Goal: Task Accomplishment & Management: Complete application form

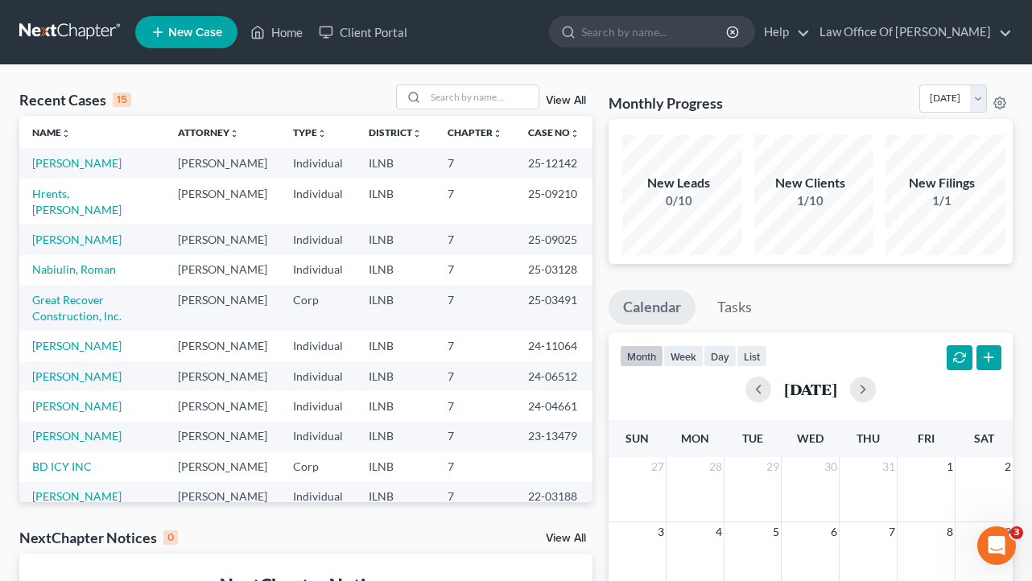
click at [205, 34] on span "New Case" at bounding box center [195, 33] width 54 height 12
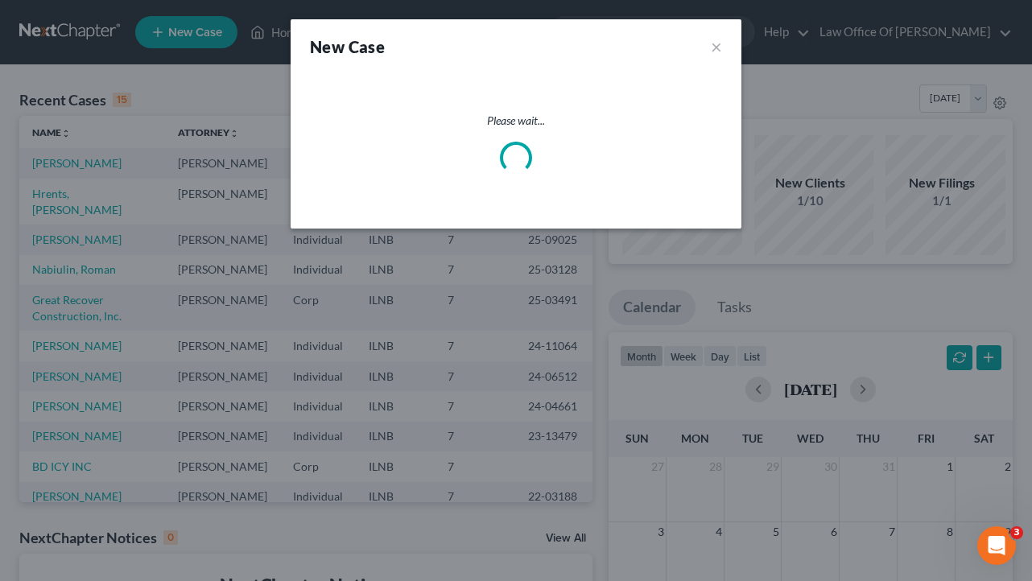
select select "25"
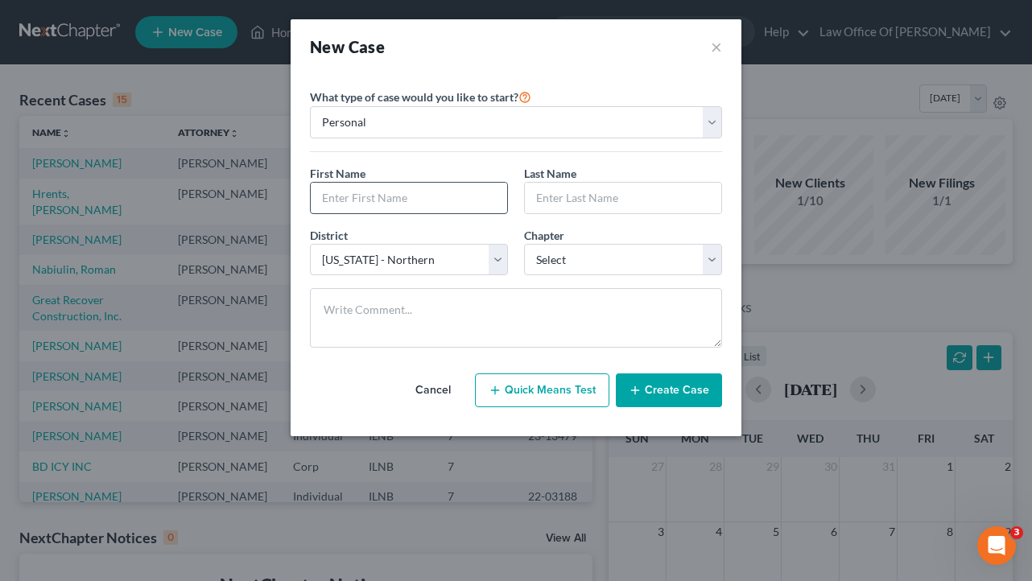
click at [423, 213] on input "text" at bounding box center [409, 198] width 196 height 31
type input "[PERSON_NAME]"
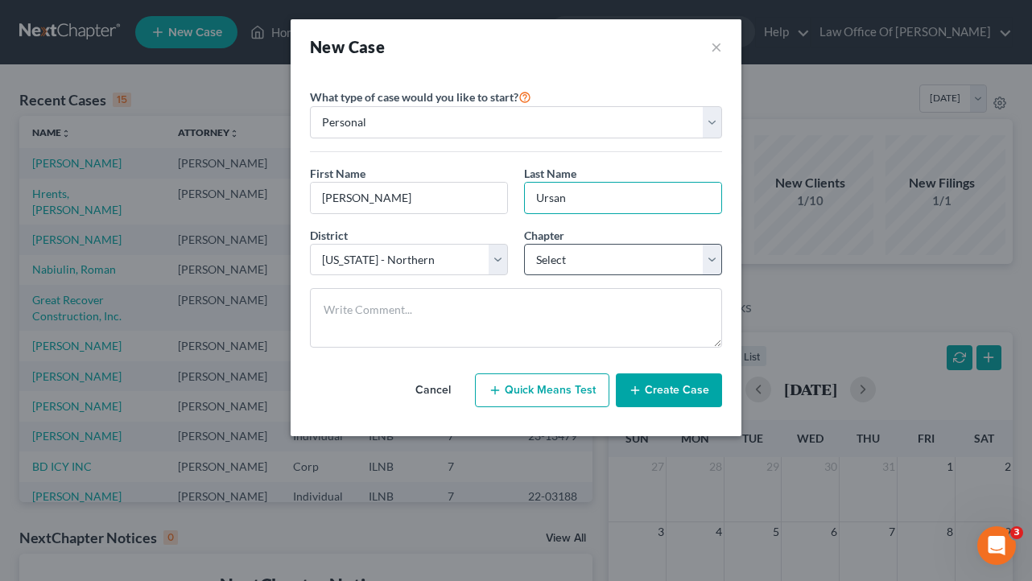
type input "Ursan"
click at [605, 276] on select "Select 7 11 12 13" at bounding box center [623, 260] width 198 height 32
select select "0"
click at [668, 407] on button "Create Case" at bounding box center [669, 391] width 106 height 34
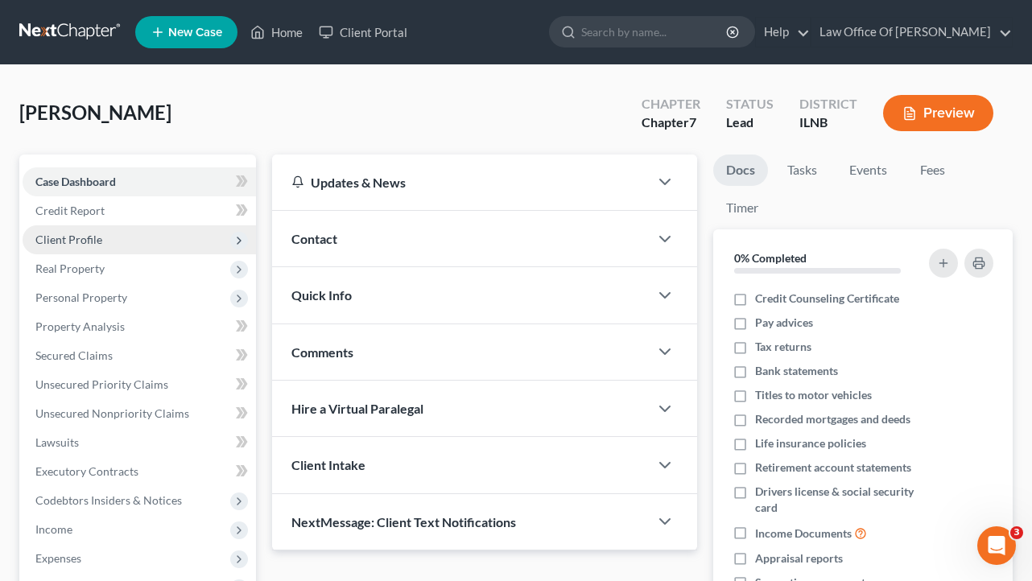
click at [108, 249] on span "Client Profile" at bounding box center [139, 239] width 233 height 29
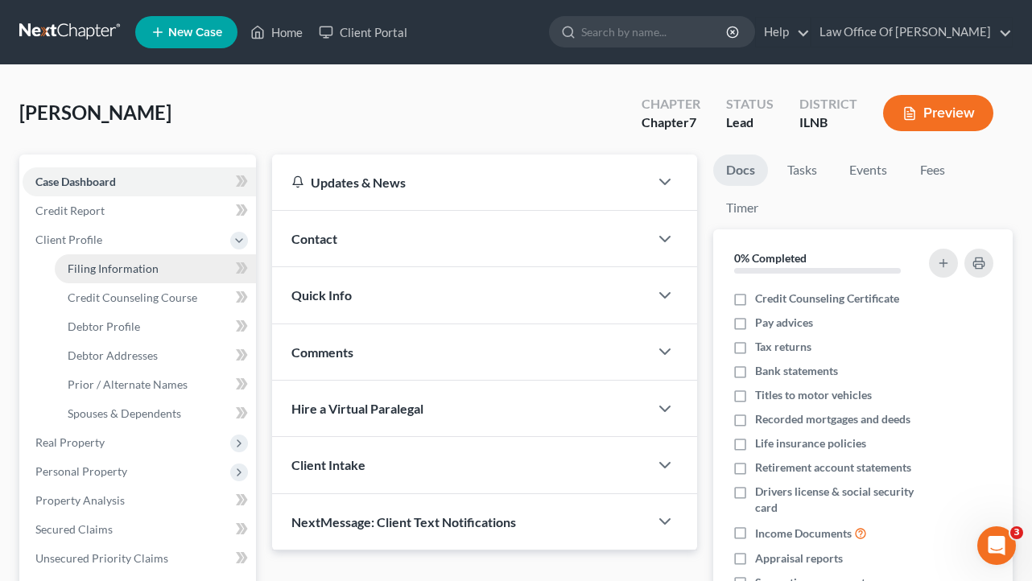
click at [192, 283] on link "Filing Information" at bounding box center [155, 268] width 201 height 29
select select "1"
select select "0"
select select "25"
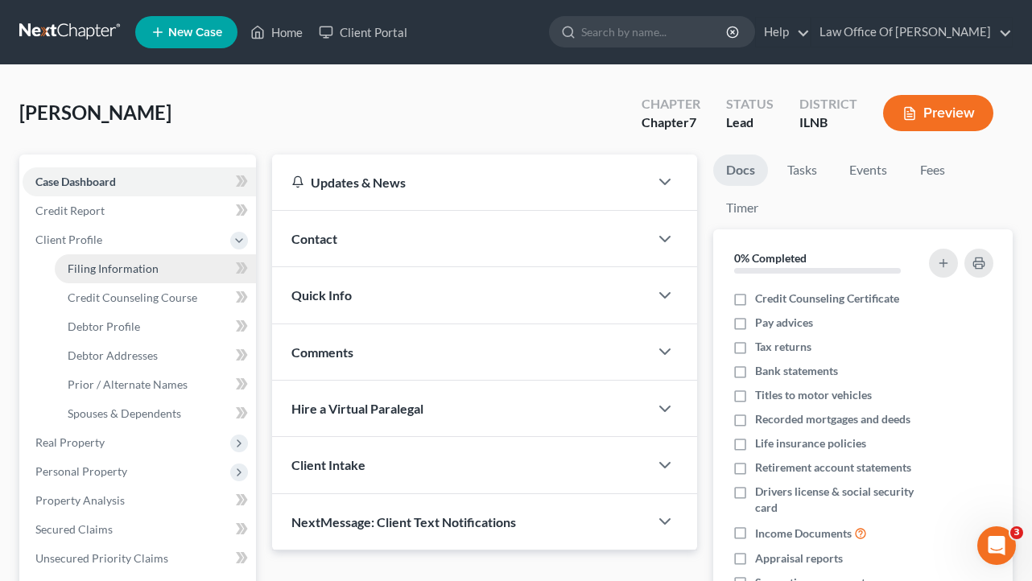
select select "14"
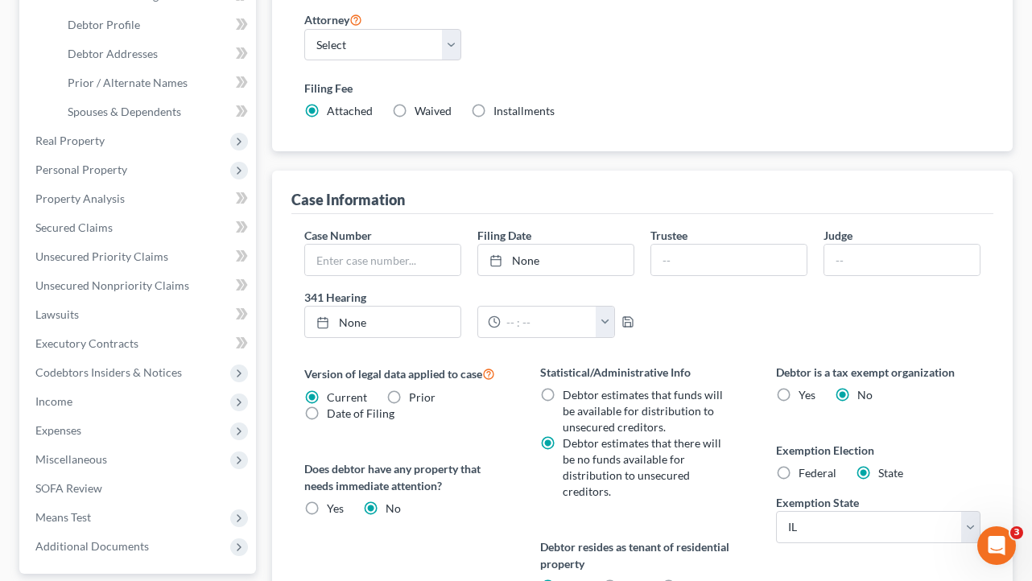
scroll to position [317, 0]
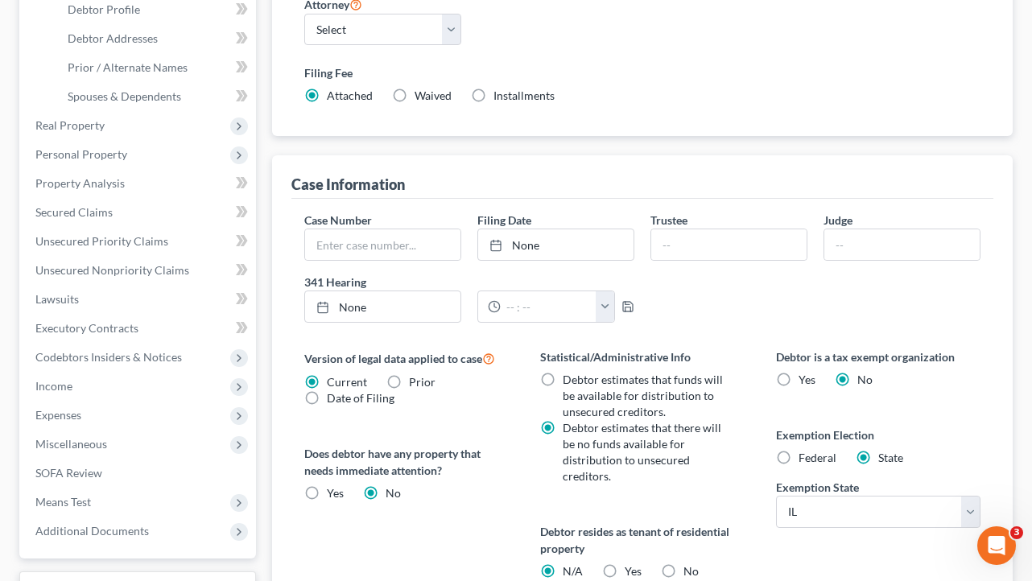
click at [567, 199] on div "Case Information" at bounding box center [642, 176] width 703 height 43
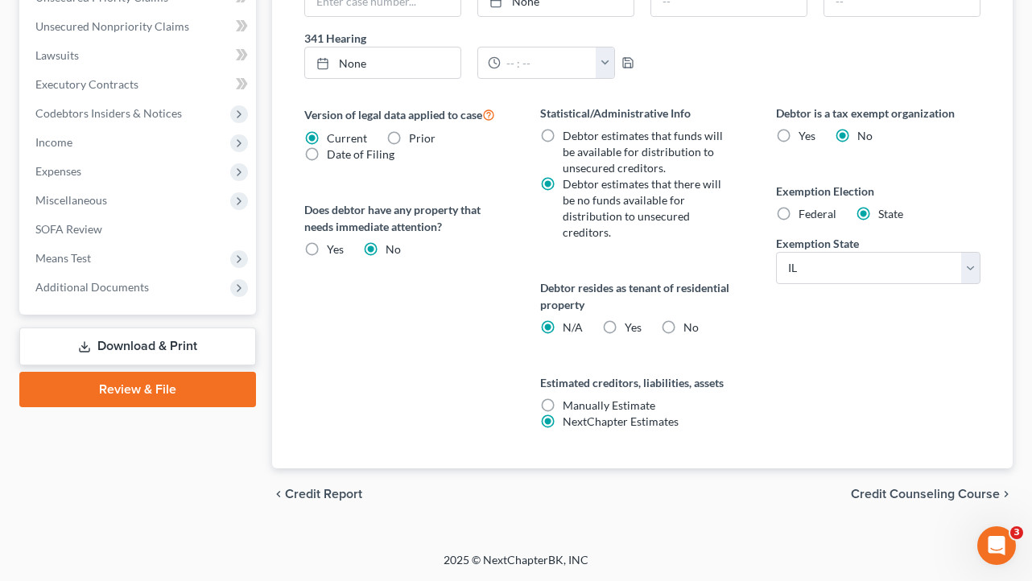
scroll to position [688, 0]
click at [885, 488] on span "Credit Counseling Course" at bounding box center [925, 494] width 149 height 13
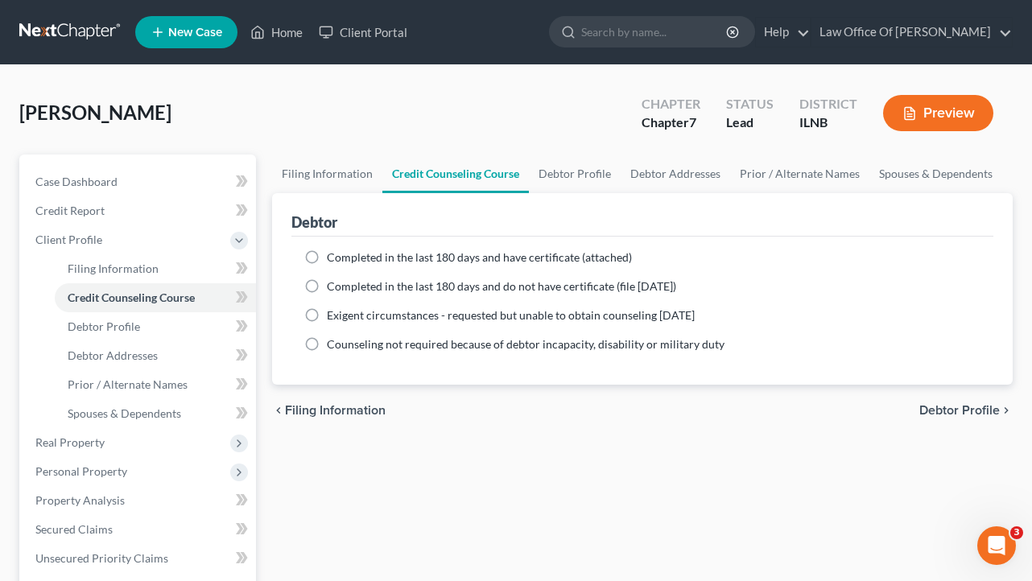
click at [937, 417] on span "Debtor Profile" at bounding box center [959, 410] width 81 height 13
select select "0"
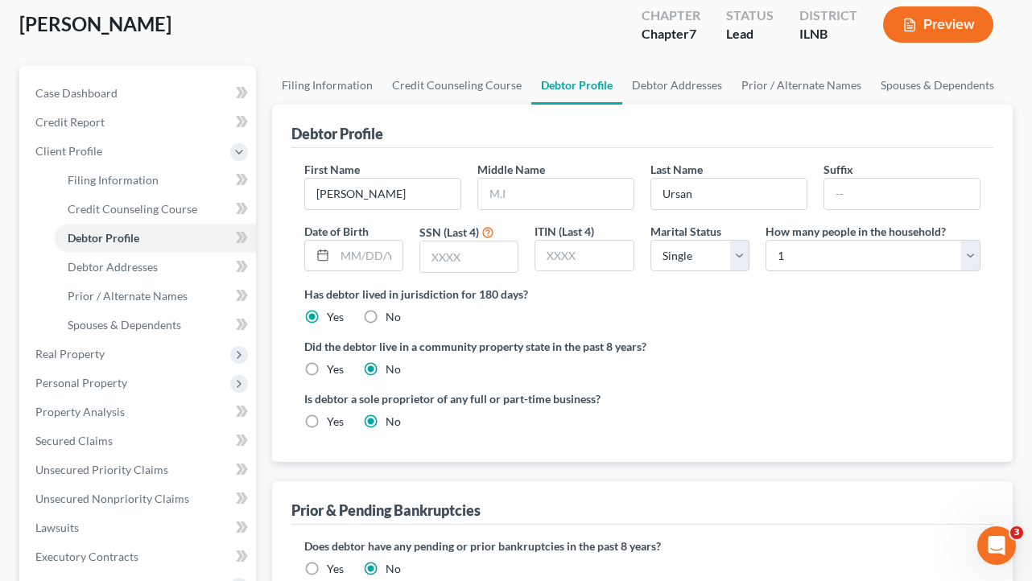
scroll to position [134, 0]
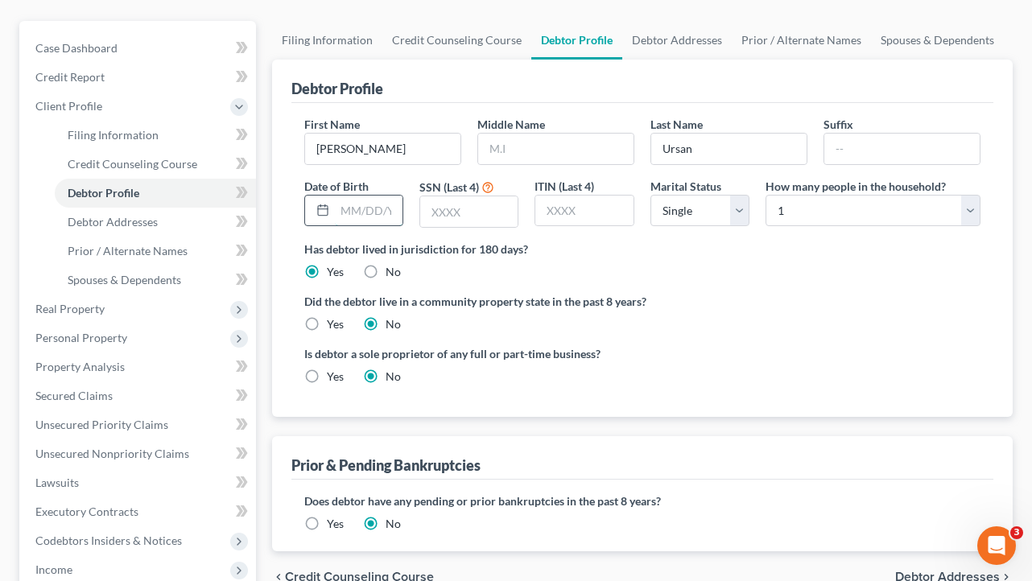
click at [383, 226] on input "text" at bounding box center [369, 211] width 68 height 31
type input "[DATE]"
click at [743, 310] on label "Did the debtor live in a community property state in the past 8 years?" at bounding box center [642, 301] width 677 height 17
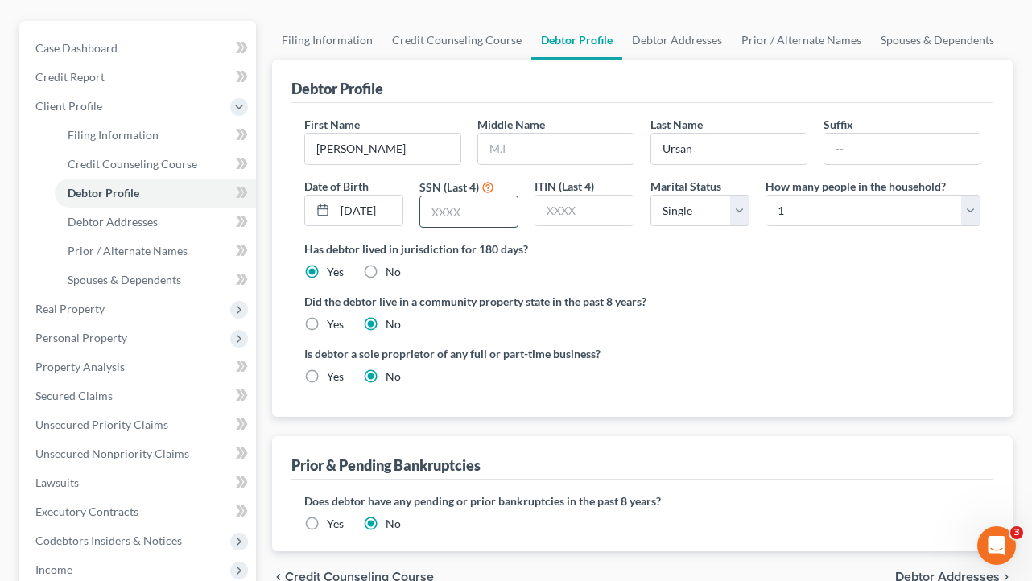
click at [478, 227] on input "text" at bounding box center [468, 211] width 97 height 31
click at [808, 310] on label "Did the debtor live in a community property state in the past 8 years?" at bounding box center [642, 301] width 677 height 17
click at [493, 227] on input "text" at bounding box center [468, 211] width 97 height 31
type input "6947"
click at [595, 226] on input "text" at bounding box center [583, 211] width 97 height 31
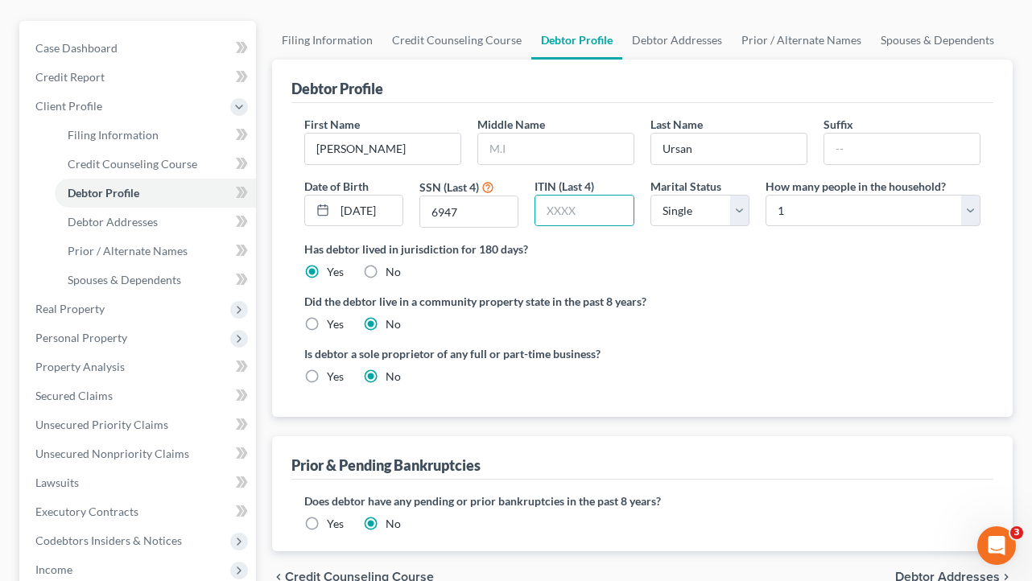
click at [679, 280] on div "Has debtor lived in jurisdiction for 180 days? Yes No Debtor must reside in jur…" at bounding box center [642, 260] width 677 height 39
click at [778, 310] on label "Did the debtor live in a community property state in the past 8 years?" at bounding box center [642, 301] width 677 height 17
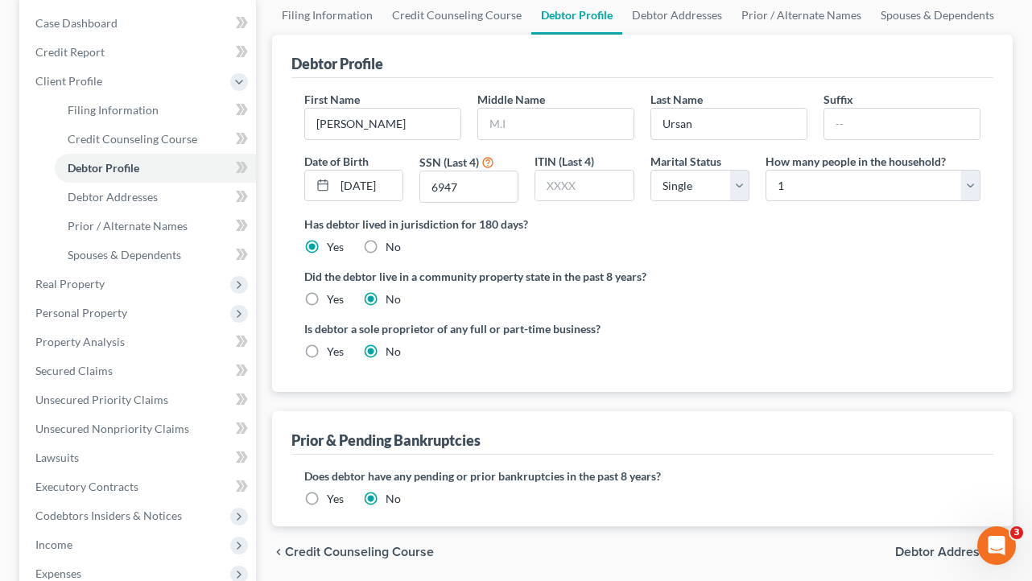
scroll to position [156, 0]
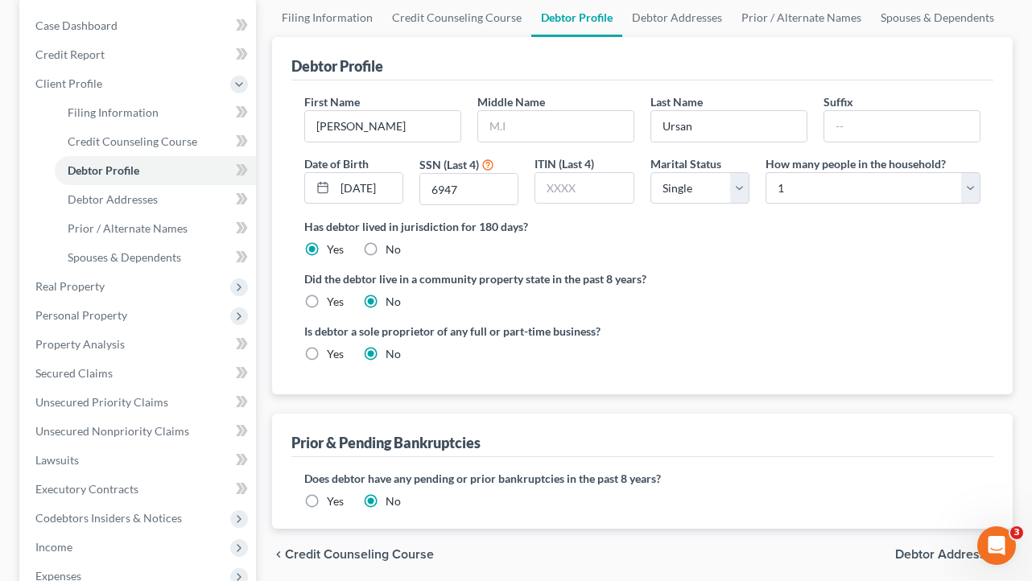
click at [778, 310] on div "Did the debtor live in a community property state in the past 8 years? Yes No" at bounding box center [642, 289] width 677 height 39
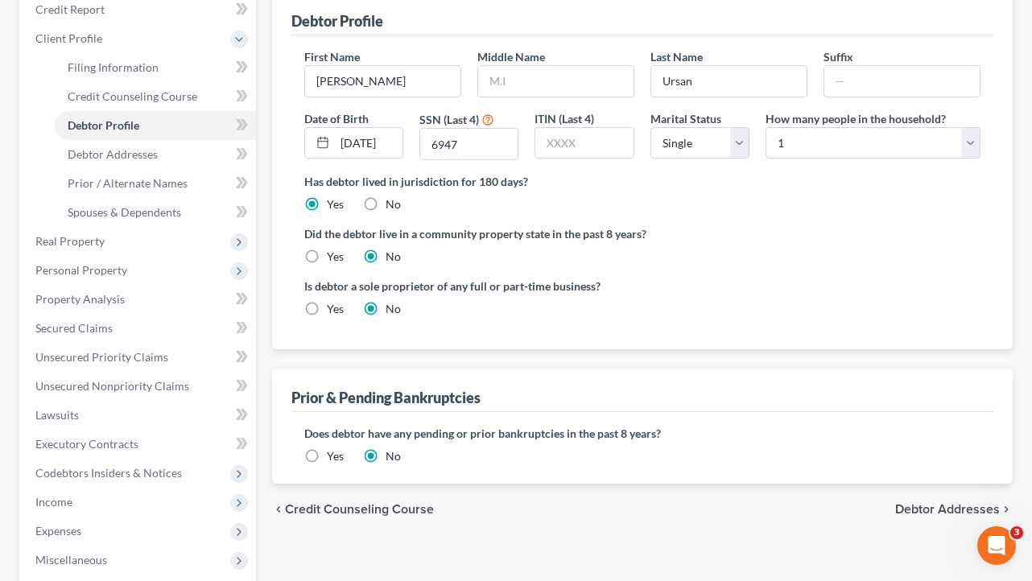
scroll to position [200, 0]
click at [799, 244] on label "Did the debtor live in a community property state in the past 8 years?" at bounding box center [642, 235] width 677 height 17
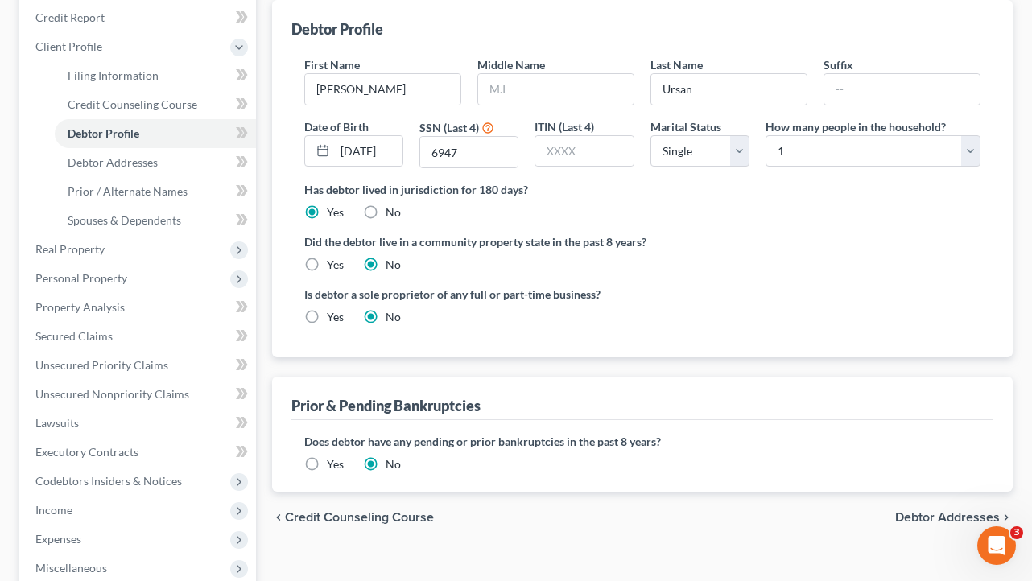
scroll to position [228, 0]
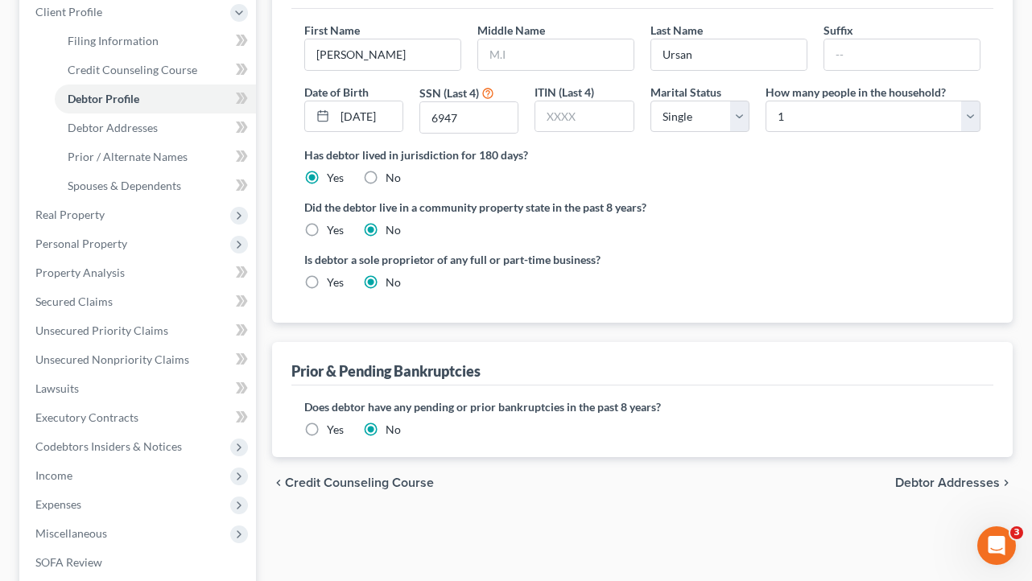
click at [828, 216] on label "Did the debtor live in a community property state in the past 8 years?" at bounding box center [642, 207] width 677 height 17
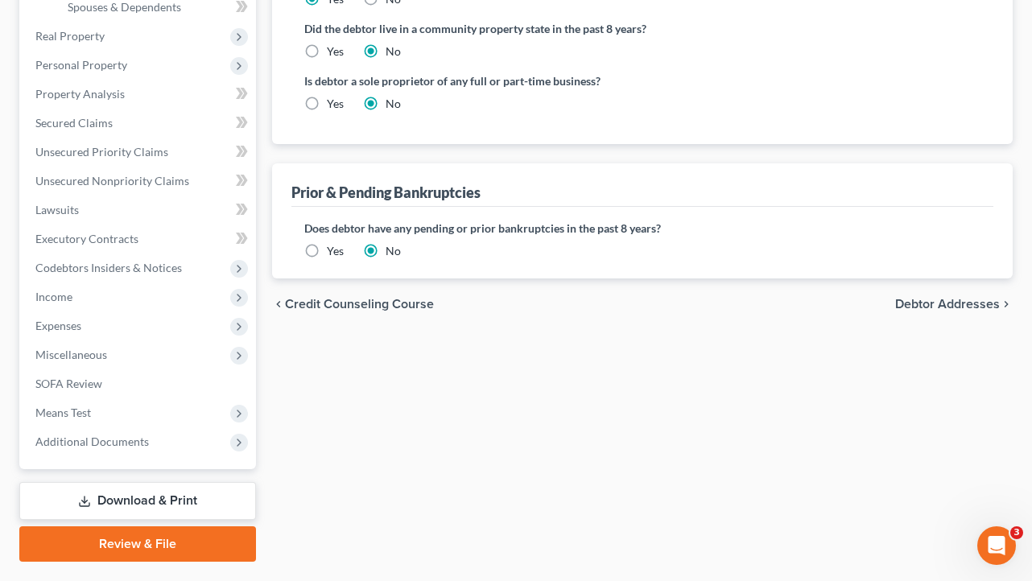
scroll to position [408, 0]
drag, startPoint x: 919, startPoint y: 385, endPoint x: 776, endPoint y: 308, distance: 162.8
click at [776, 308] on ui-view "Filing Information Credit Counseling Course Debtor Profile Debtor Addresses Pri…" at bounding box center [642, 37] width 741 height 582
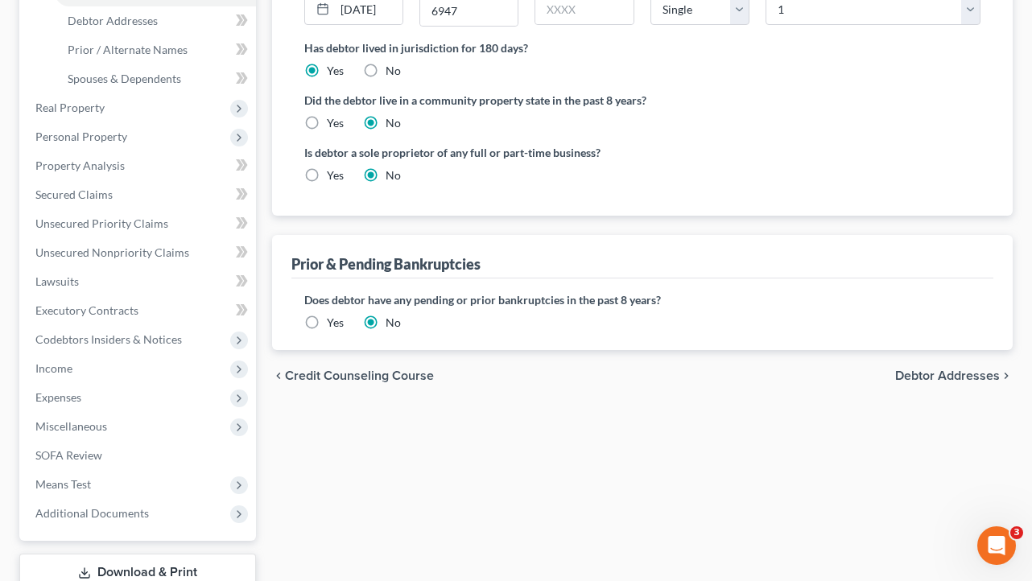
click at [898, 382] on span "Debtor Addresses" at bounding box center [947, 375] width 105 height 13
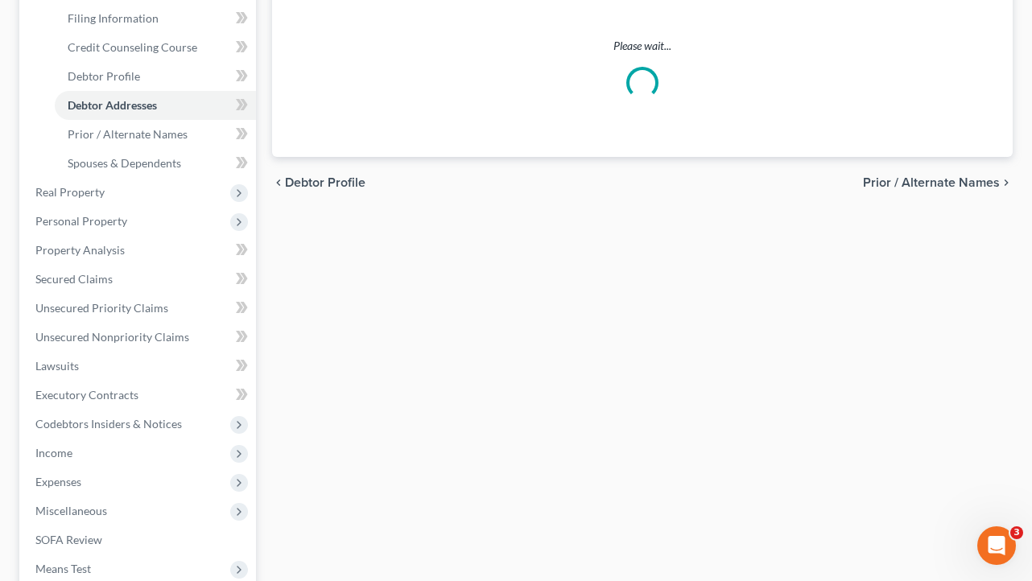
scroll to position [51, 0]
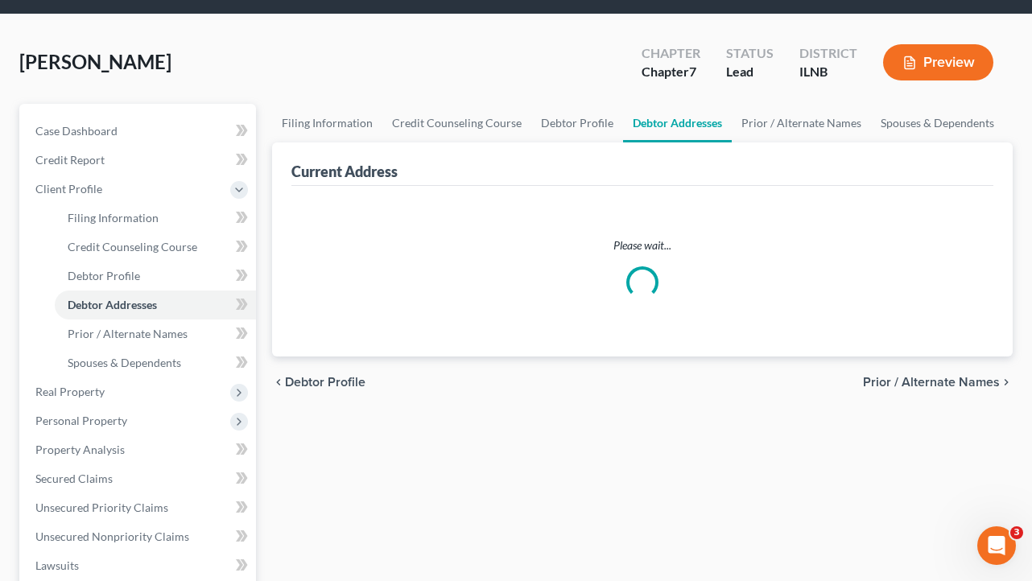
select select "0"
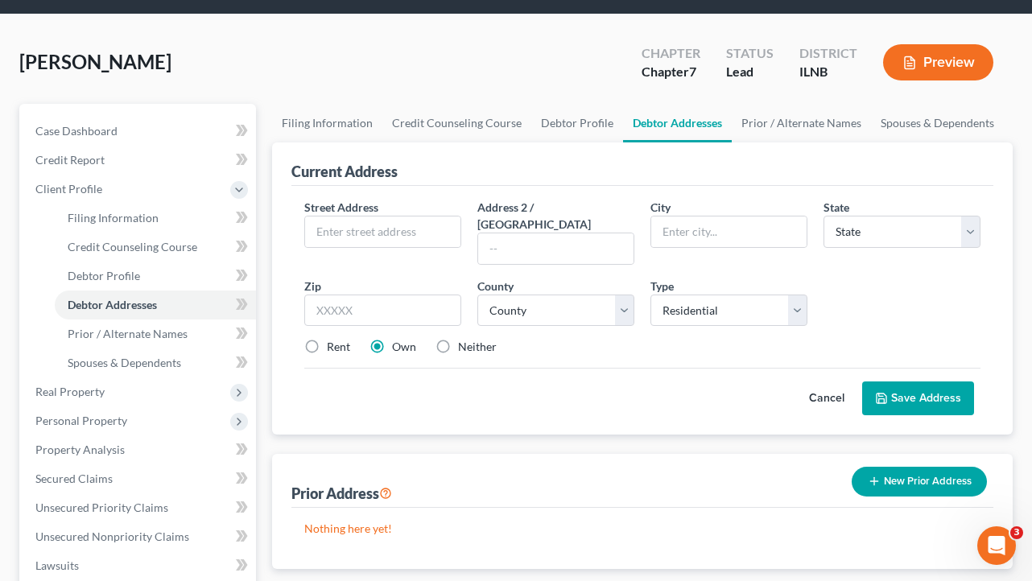
scroll to position [0, 0]
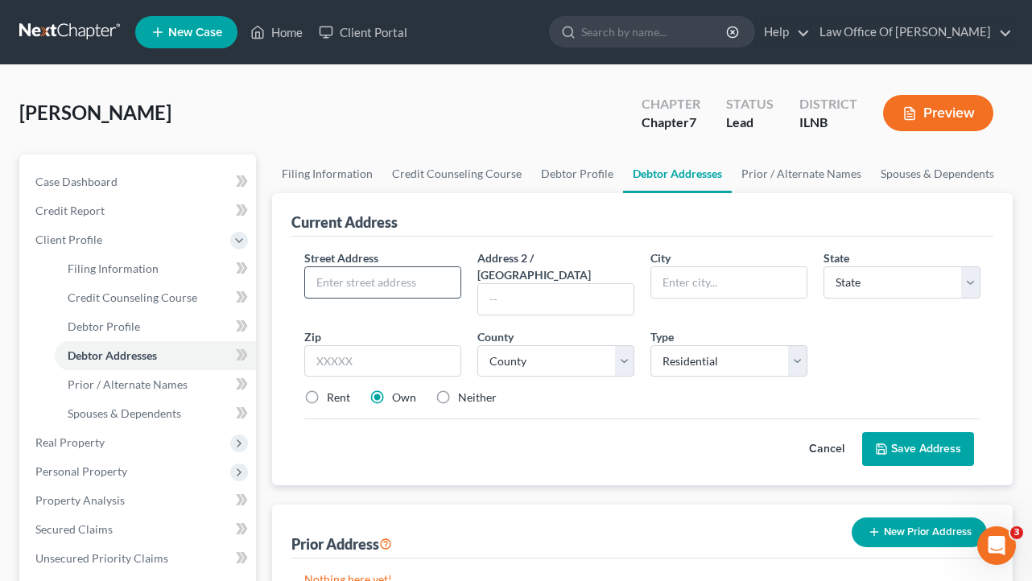
click at [411, 298] on input "text" at bounding box center [382, 282] width 155 height 31
click at [394, 298] on input "6053" at bounding box center [382, 282] width 155 height 31
type input "[STREET_ADDRESS][PERSON_NAME]"
click at [700, 298] on input "text" at bounding box center [728, 282] width 155 height 31
type input "[GEOGRAPHIC_DATA]"
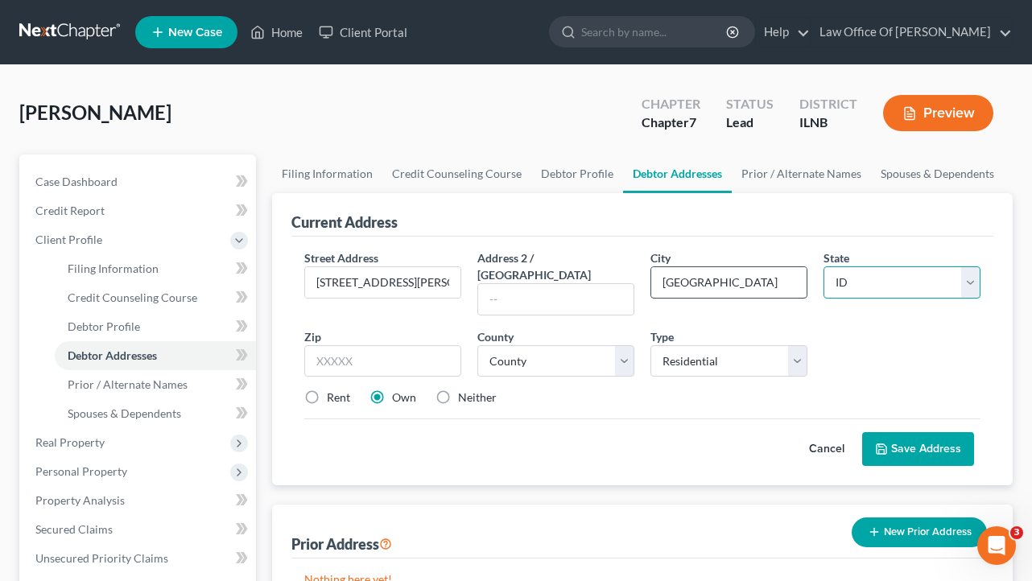
select select "14"
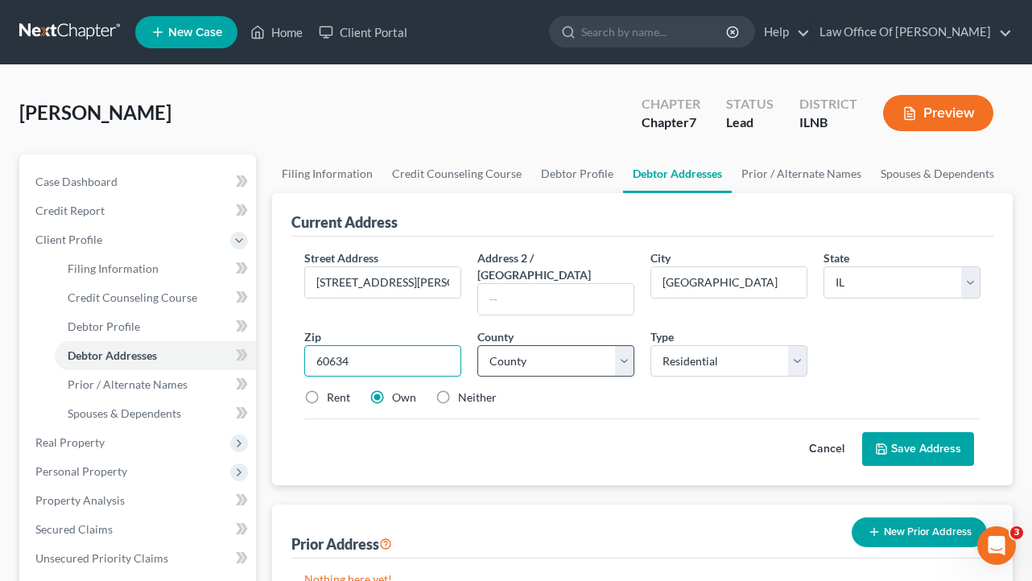
type input "60634"
click at [628, 378] on select "County [GEOGRAPHIC_DATA] [GEOGRAPHIC_DATA] [GEOGRAPHIC_DATA] [GEOGRAPHIC_DATA] …" at bounding box center [555, 361] width 157 height 32
select select "15"
click at [601, 406] on div "Rent Own Neither" at bounding box center [642, 398] width 693 height 16
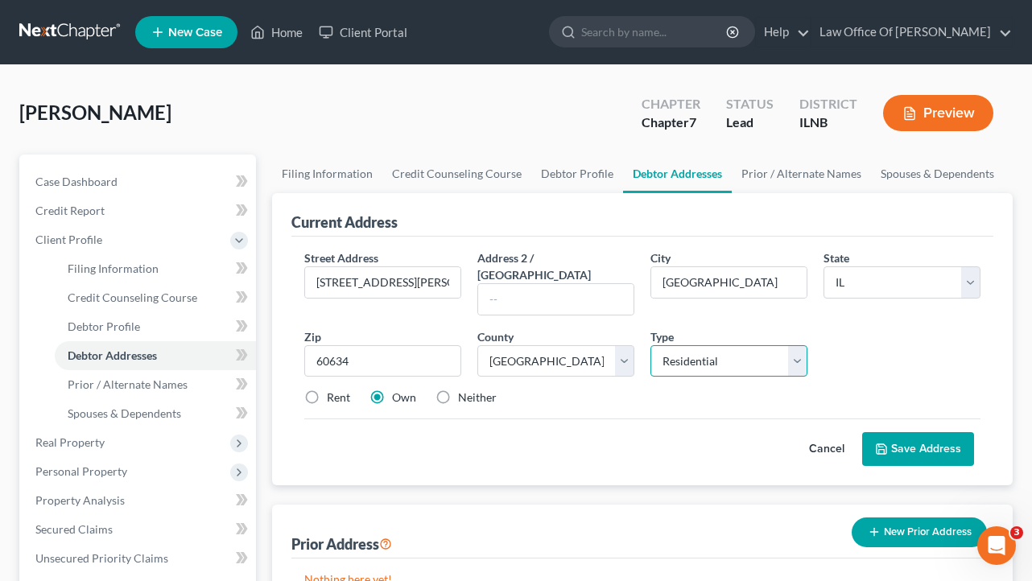
click at [796, 378] on select "Select Residential Mailing Rental Business" at bounding box center [728, 361] width 157 height 32
click at [791, 378] on select "Select Residential Mailing Rental Business" at bounding box center [728, 361] width 157 height 32
click at [764, 406] on div "Rent Own Neither" at bounding box center [642, 398] width 693 height 16
click at [327, 406] on label "Rent" at bounding box center [338, 398] width 23 height 16
click at [333, 400] on input "Rent" at bounding box center [338, 395] width 10 height 10
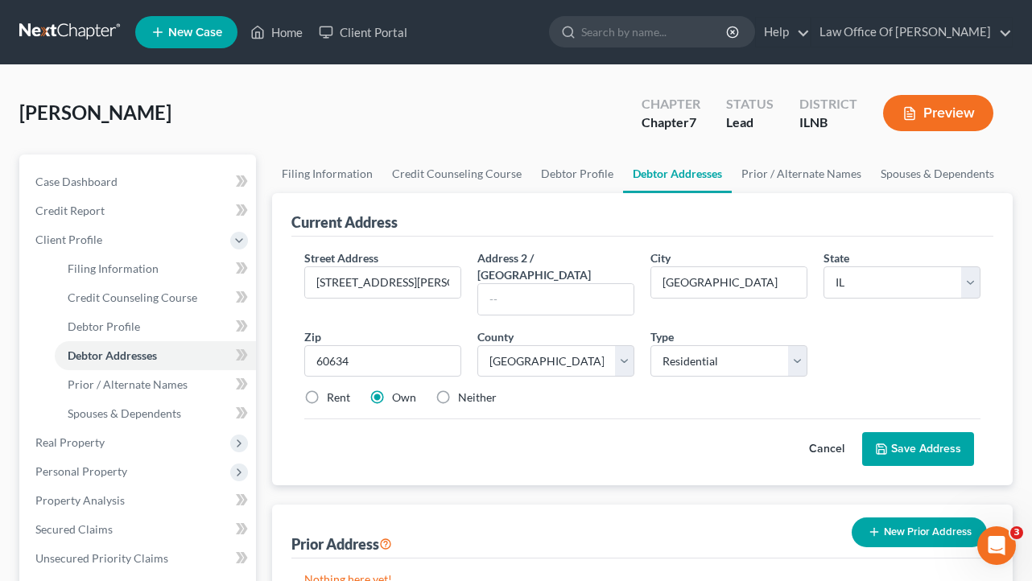
radio input "true"
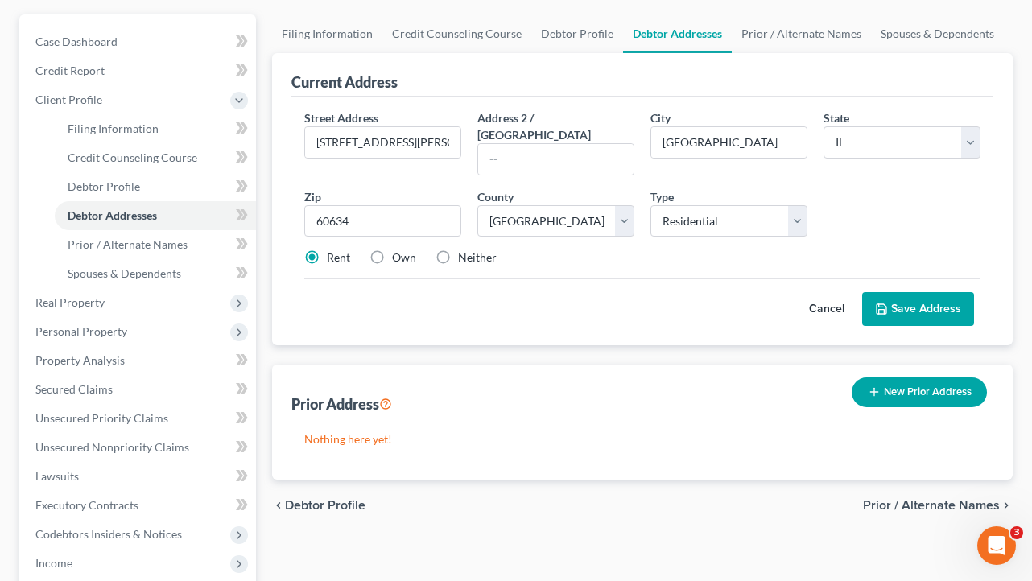
scroll to position [144, 0]
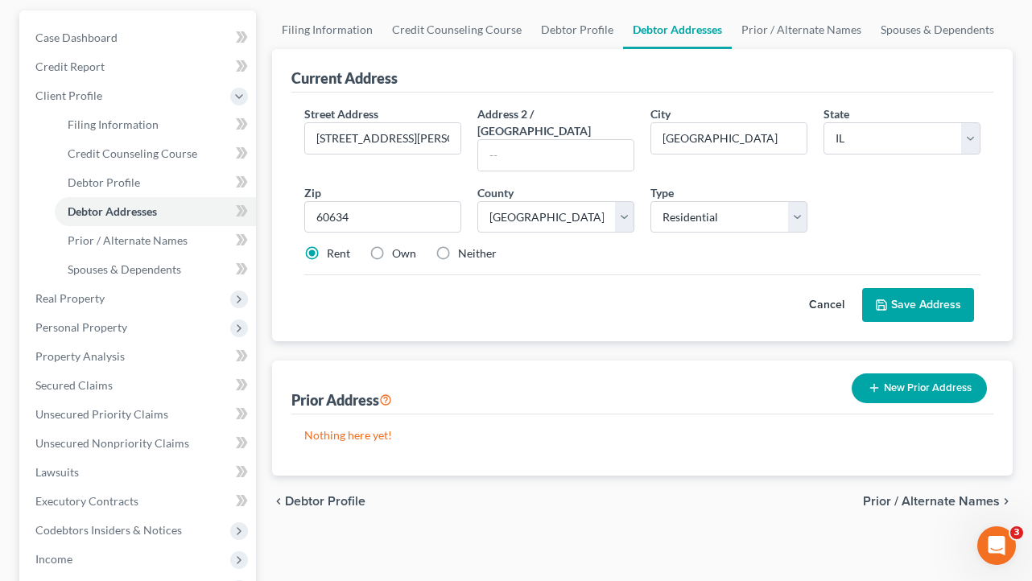
click at [916, 322] on button "Save Address" at bounding box center [918, 305] width 112 height 34
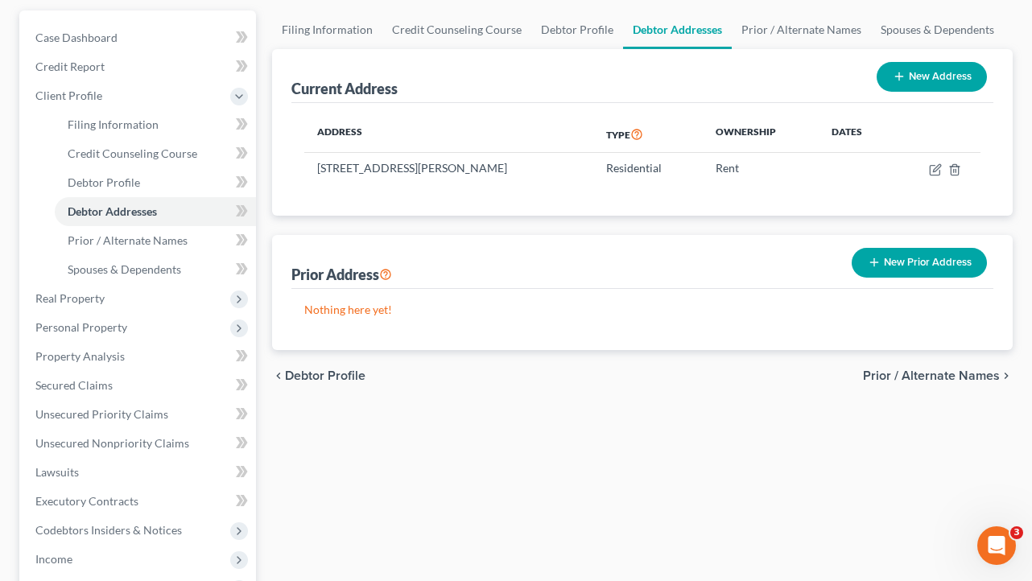
click at [922, 382] on span "Prior / Alternate Names" at bounding box center [931, 375] width 137 height 13
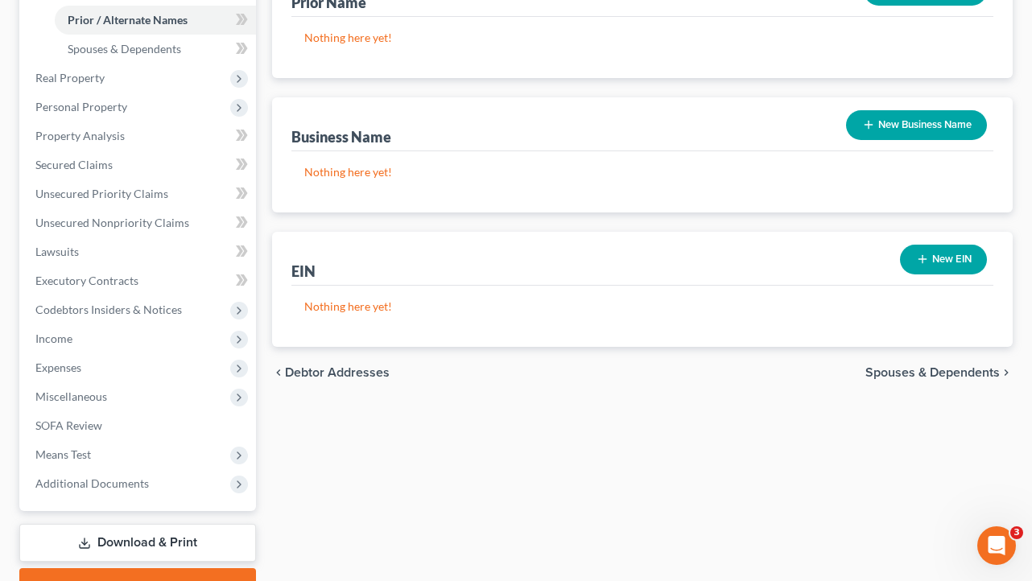
scroll to position [374, 0]
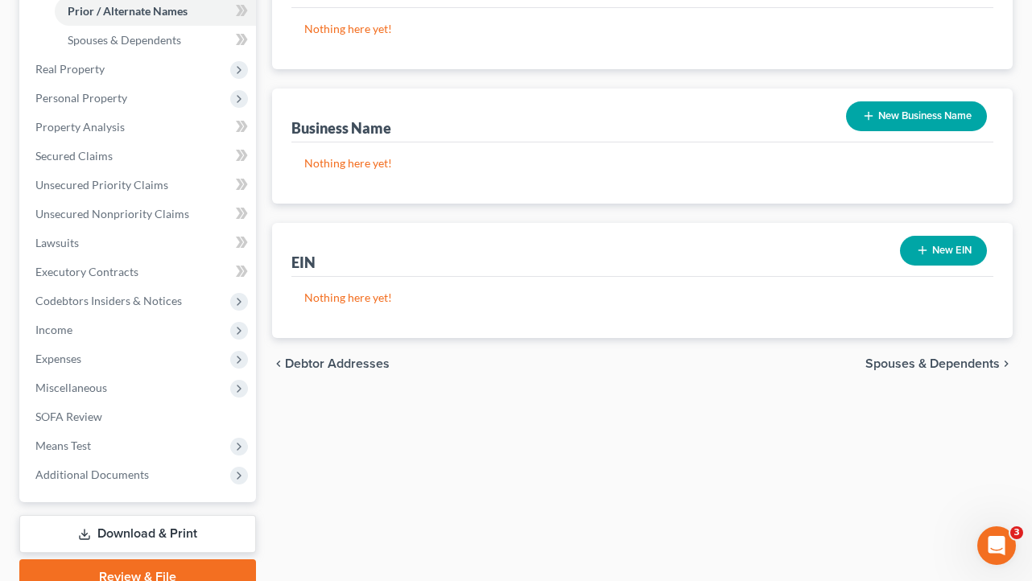
click at [891, 370] on span "Spouses & Dependents" at bounding box center [932, 363] width 134 height 13
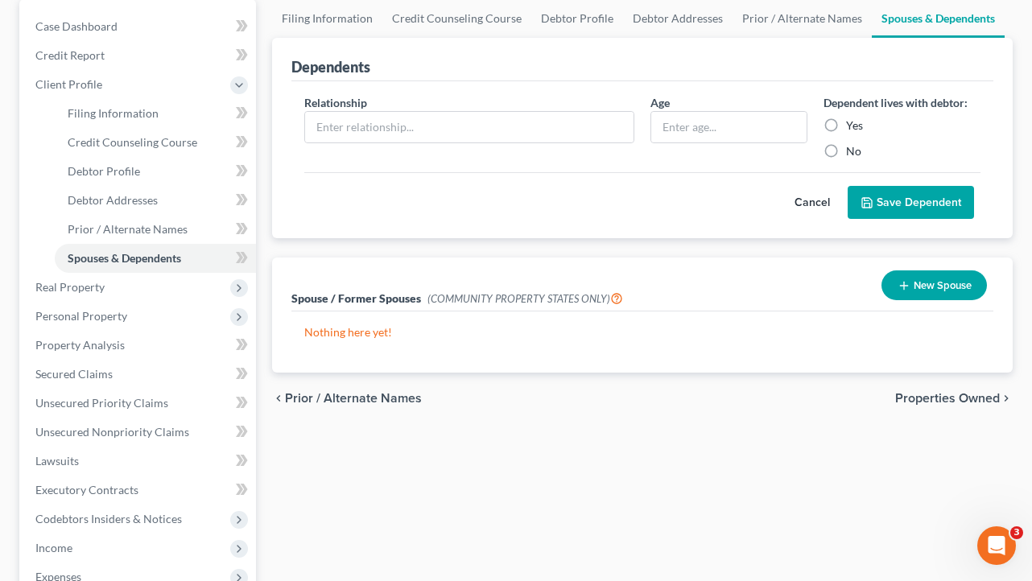
scroll to position [156, 0]
click at [954, 404] on span "Properties Owned" at bounding box center [947, 397] width 105 height 13
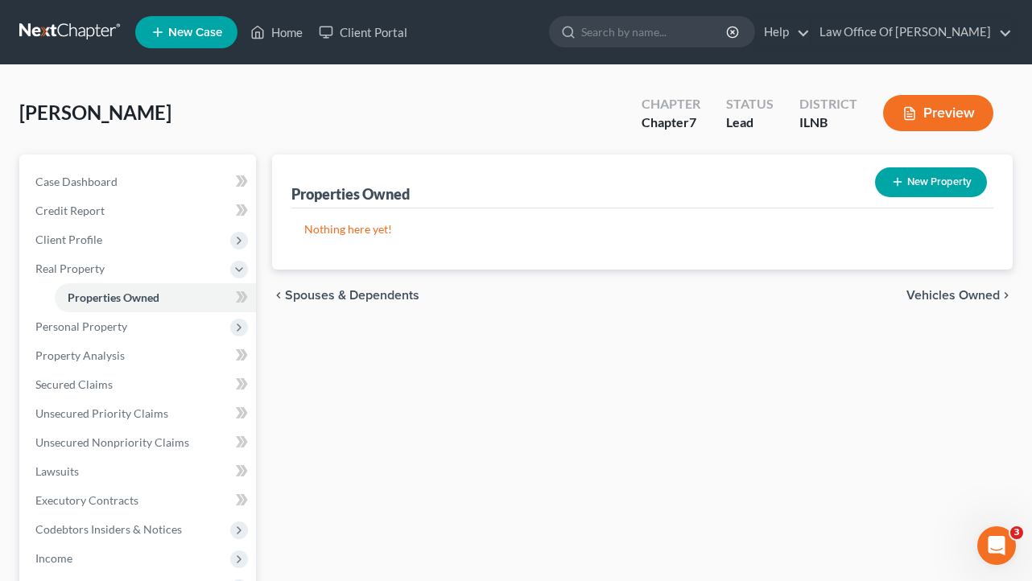
click at [914, 302] on span "Vehicles Owned" at bounding box center [952, 295] width 93 height 13
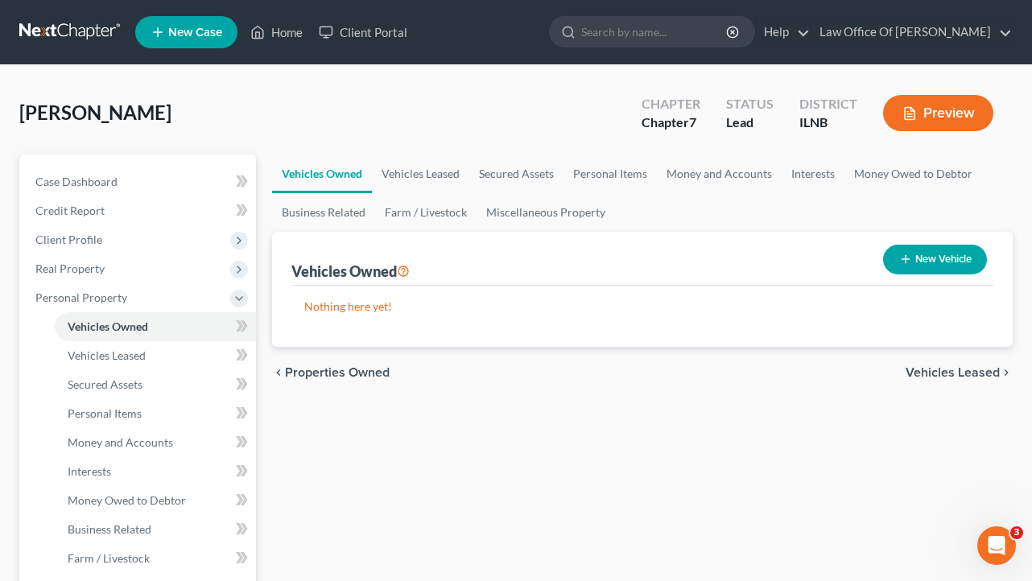
click at [909, 270] on button "New Vehicle" at bounding box center [935, 260] width 104 height 30
select select "0"
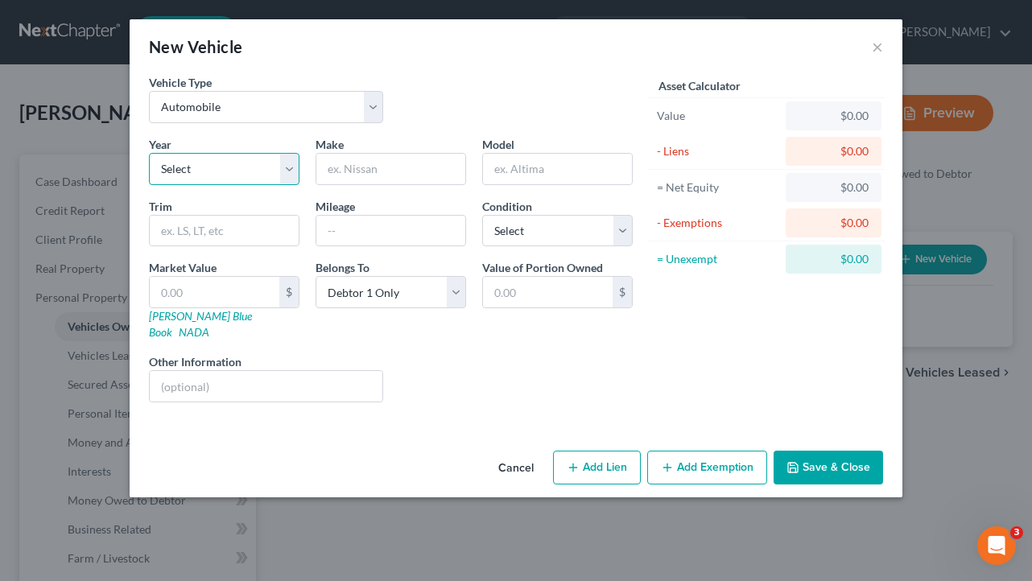
click at [270, 177] on select "Select 2026 2025 2024 2023 2022 2021 2020 2019 2018 2017 2016 2015 2014 2013 20…" at bounding box center [224, 169] width 151 height 32
select select "14"
click at [384, 175] on input "text" at bounding box center [390, 169] width 149 height 31
type input "Kia"
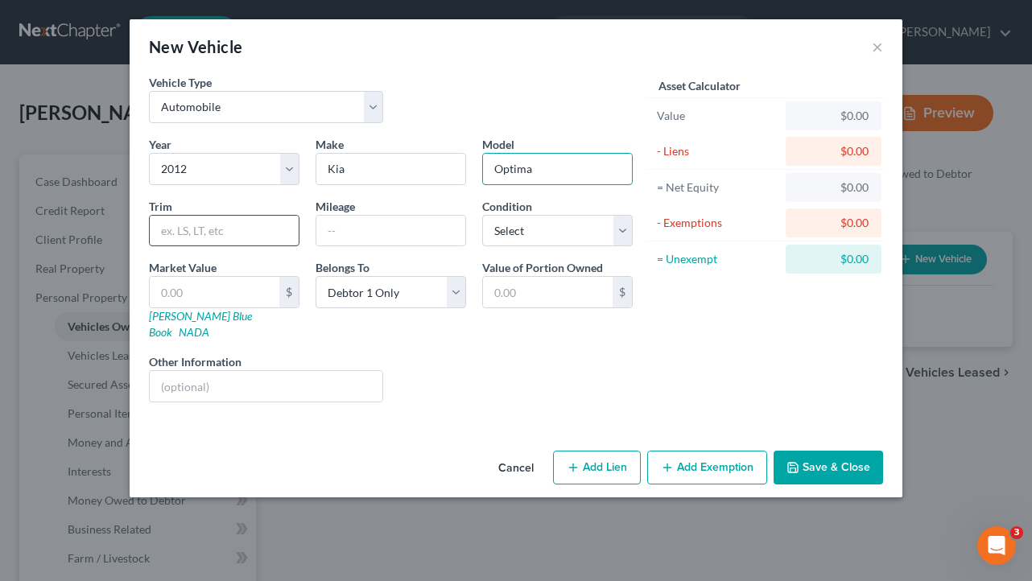
type input "Optima"
click at [242, 242] on input "text" at bounding box center [224, 231] width 149 height 31
click at [225, 246] on input "text" at bounding box center [224, 231] width 149 height 31
type input "SX"
click at [357, 243] on input "text" at bounding box center [390, 231] width 149 height 31
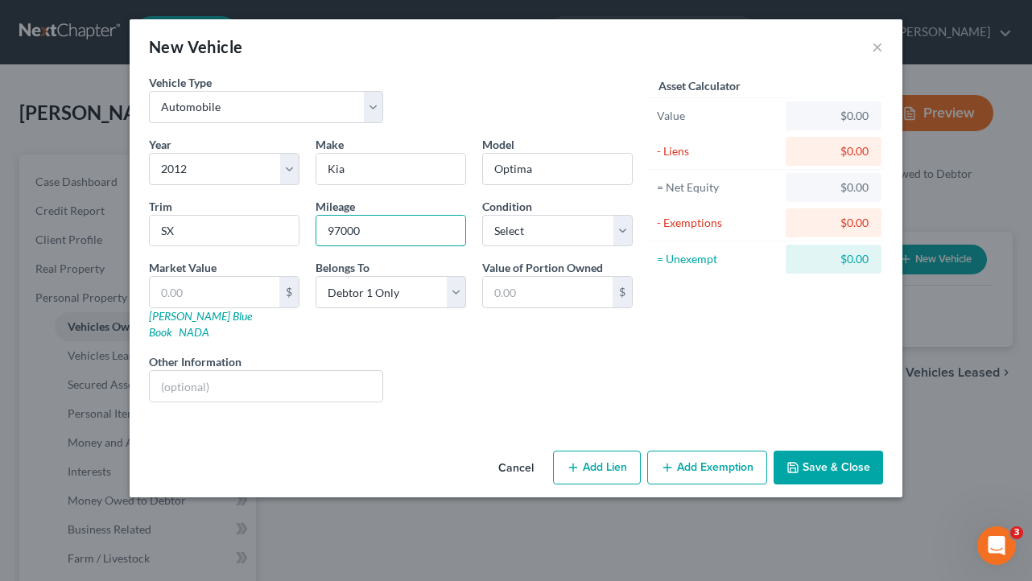
type input "97000"
click at [518, 371] on div "Liens Select" at bounding box center [516, 377] width 250 height 49
click at [568, 247] on select "Select Excellent Very Good Good Fair Poor" at bounding box center [557, 231] width 151 height 32
select select "3"
click at [568, 371] on div "Liens Select" at bounding box center [516, 377] width 250 height 49
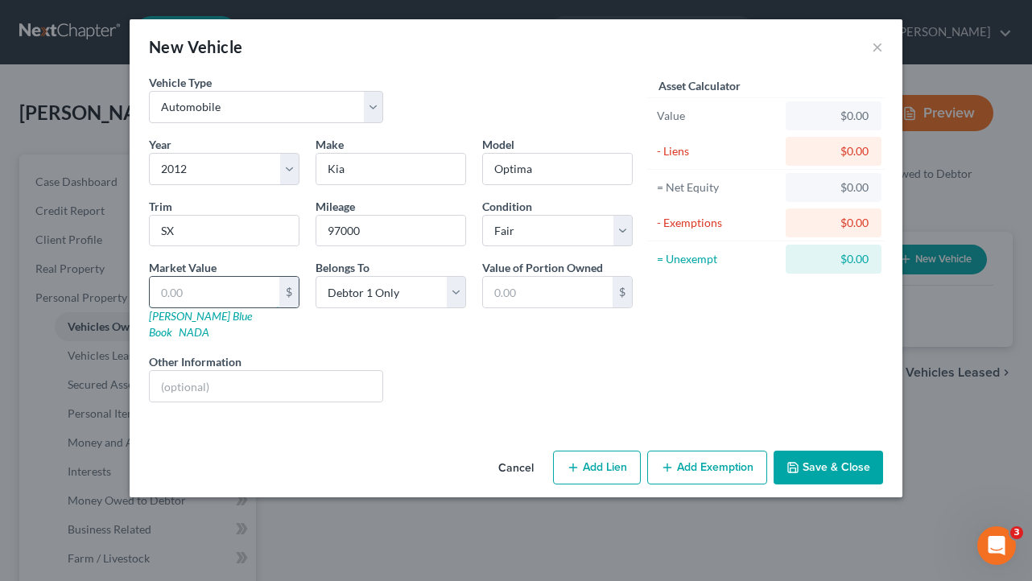
click at [234, 308] on input "text" at bounding box center [215, 292] width 130 height 31
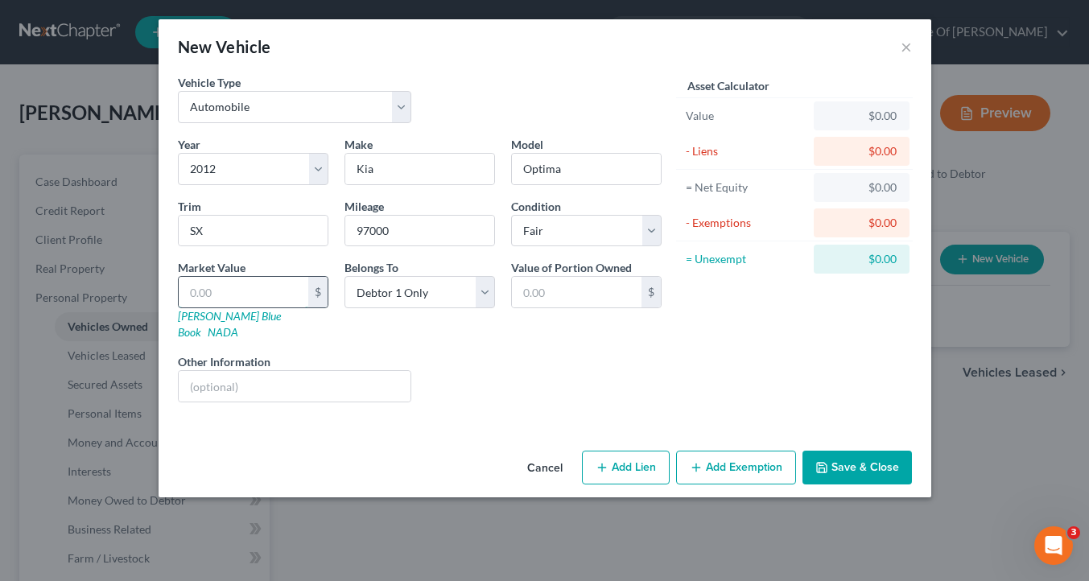
type input "4"
type input "4.00"
type input "48"
type input "48.00"
type input "488"
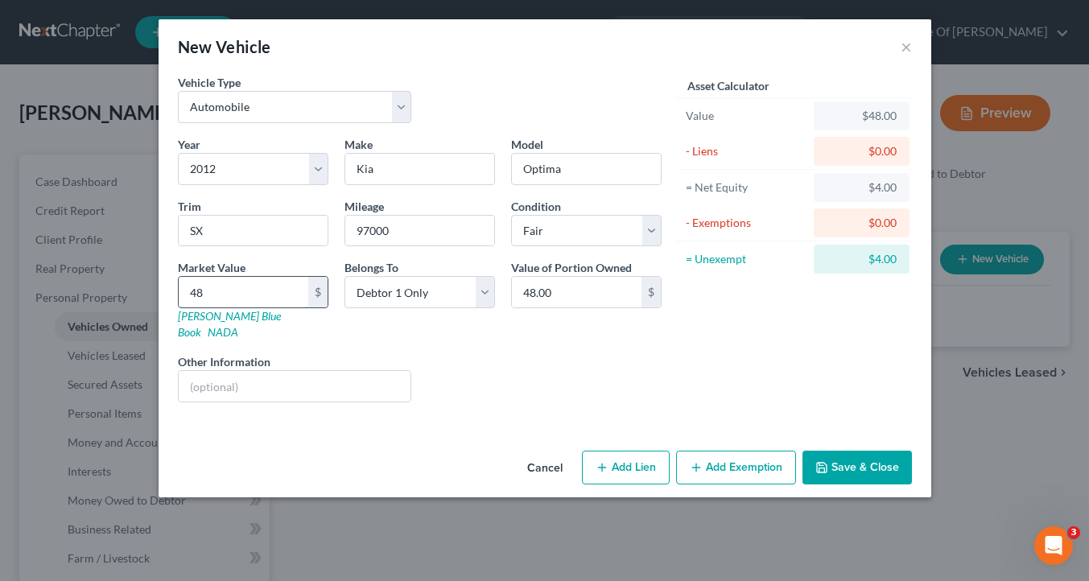
type input "488.00"
type input "4883"
type input "4,883.00"
type input "4,883"
click at [427, 374] on div "Liens Select" at bounding box center [544, 377] width 250 height 49
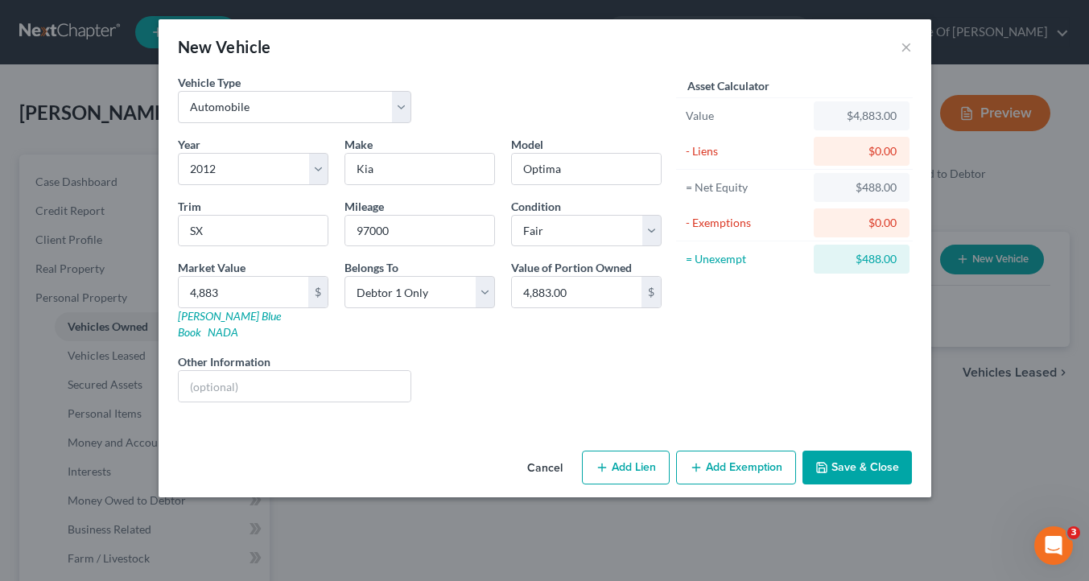
click at [703, 473] on icon "button" at bounding box center [696, 467] width 13 height 13
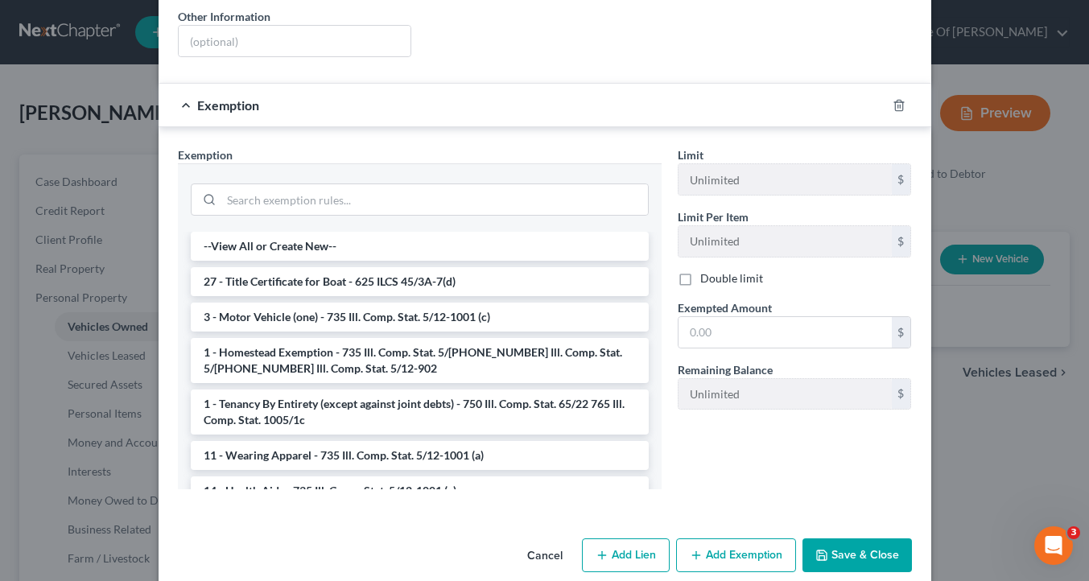
scroll to position [409, 0]
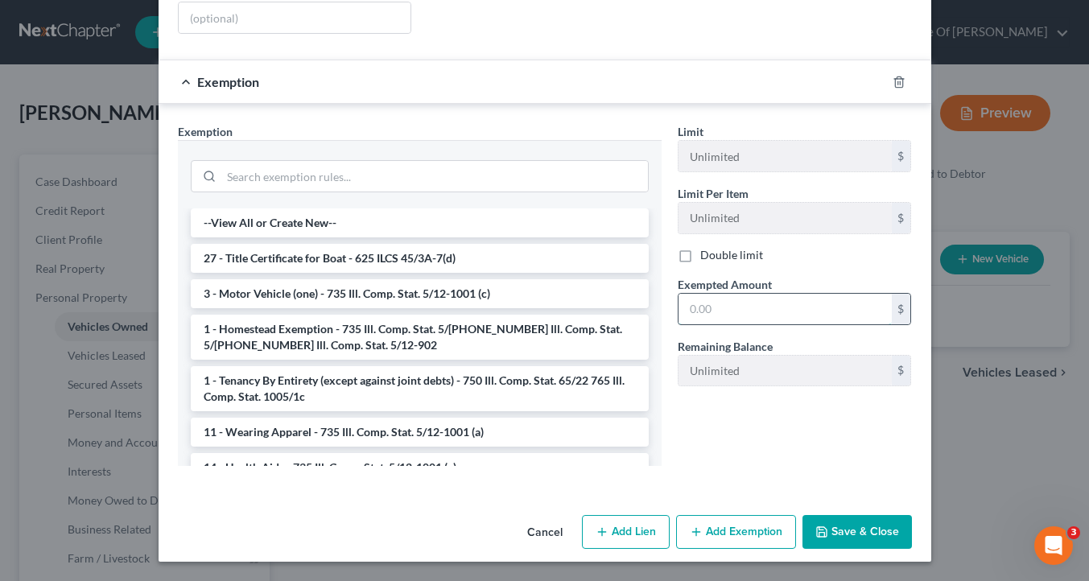
click at [733, 294] on input "text" at bounding box center [785, 309] width 213 height 31
type input "2,400"
click at [369, 161] on input "search" at bounding box center [434, 176] width 427 height 31
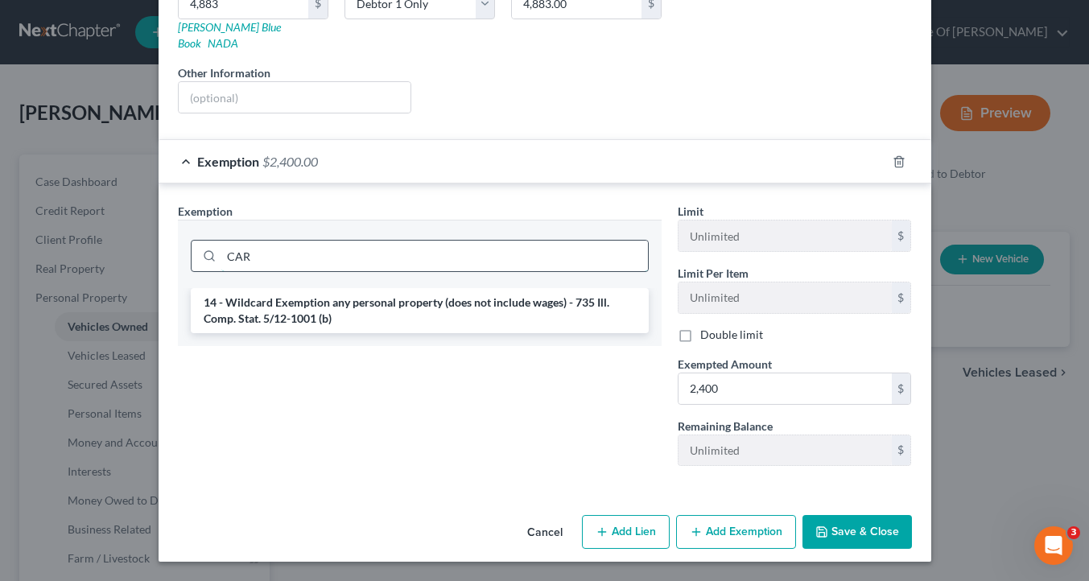
scroll to position [324, 0]
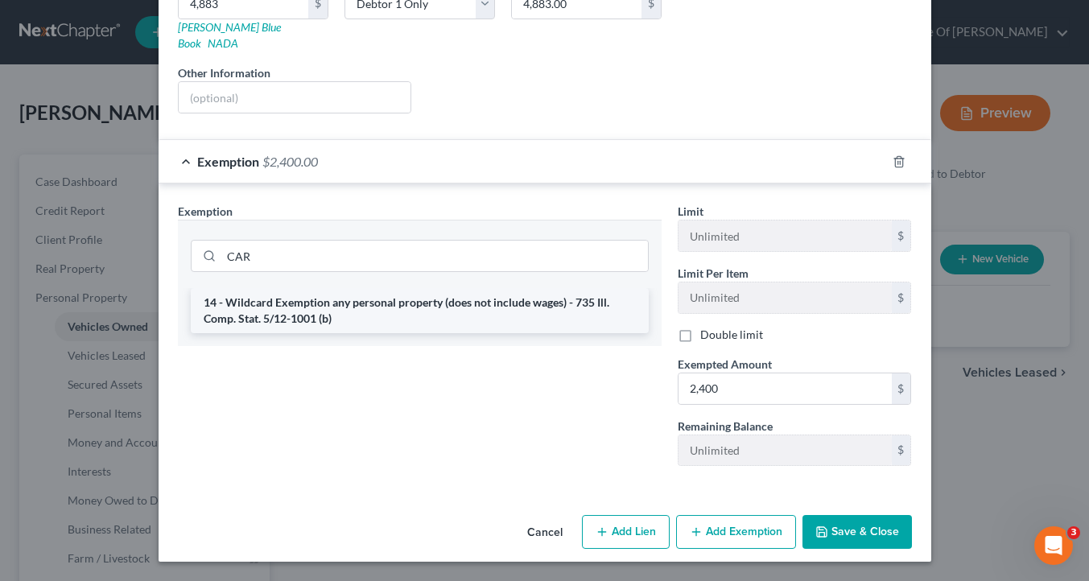
click at [262, 294] on li "14 - Wildcard Exemption any personal property (does not include wages) - 735 Il…" at bounding box center [420, 310] width 458 height 45
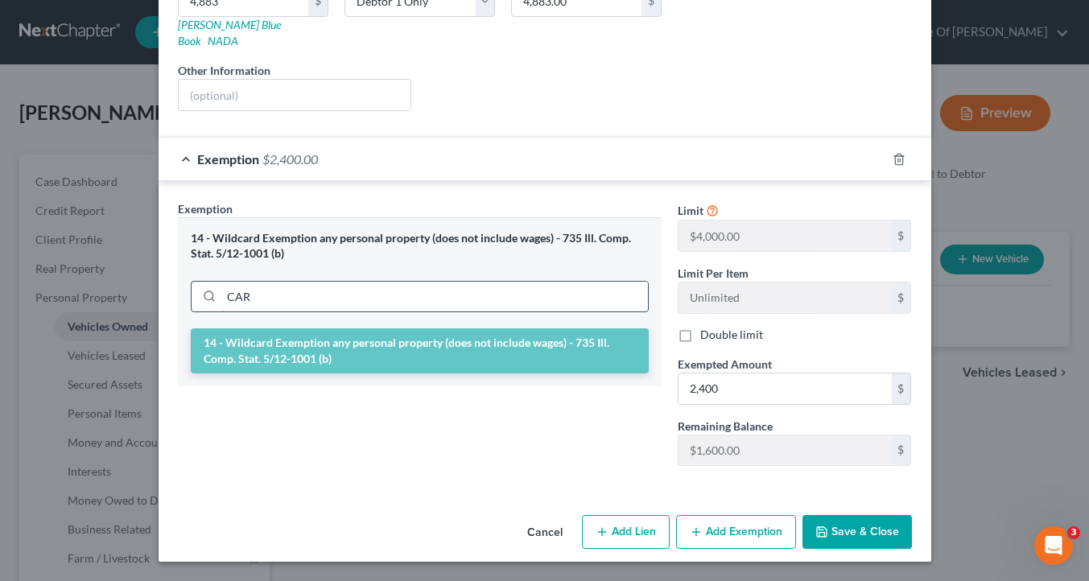
click at [310, 287] on input "CAR" at bounding box center [434, 297] width 427 height 31
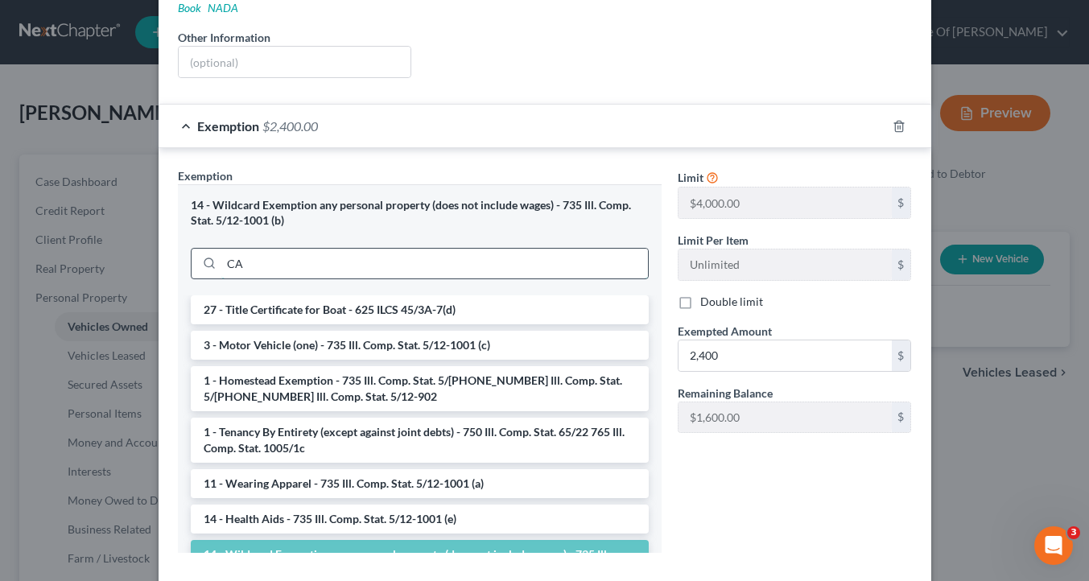
type input "C"
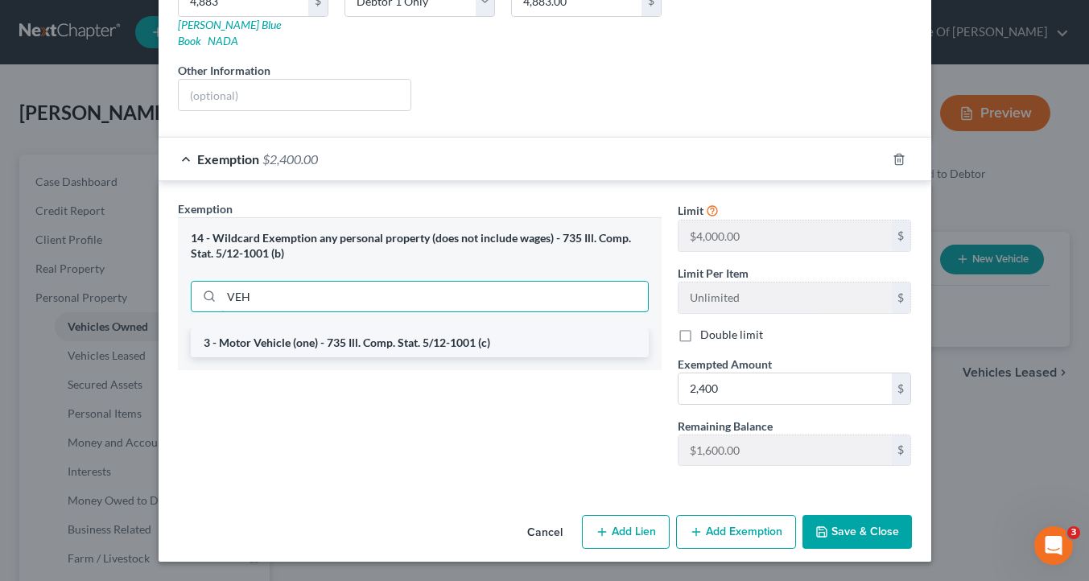
type input "VEH"
click at [287, 334] on li "3 - Motor Vehicle (one) - 735 Ill. Comp. Stat. 5/12-1001 (c)" at bounding box center [420, 342] width 458 height 29
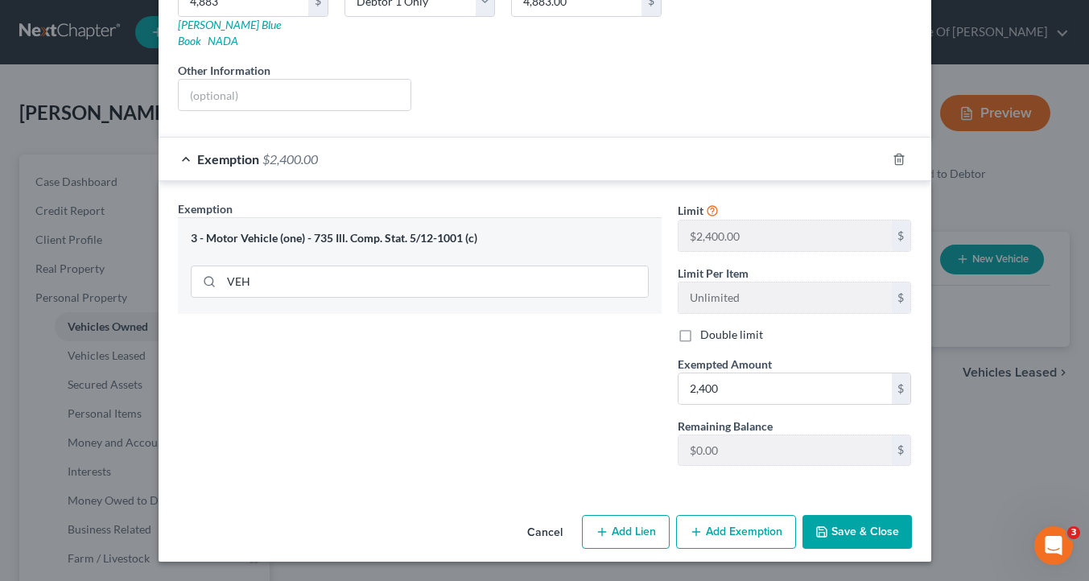
click at [703, 530] on icon "button" at bounding box center [696, 532] width 13 height 13
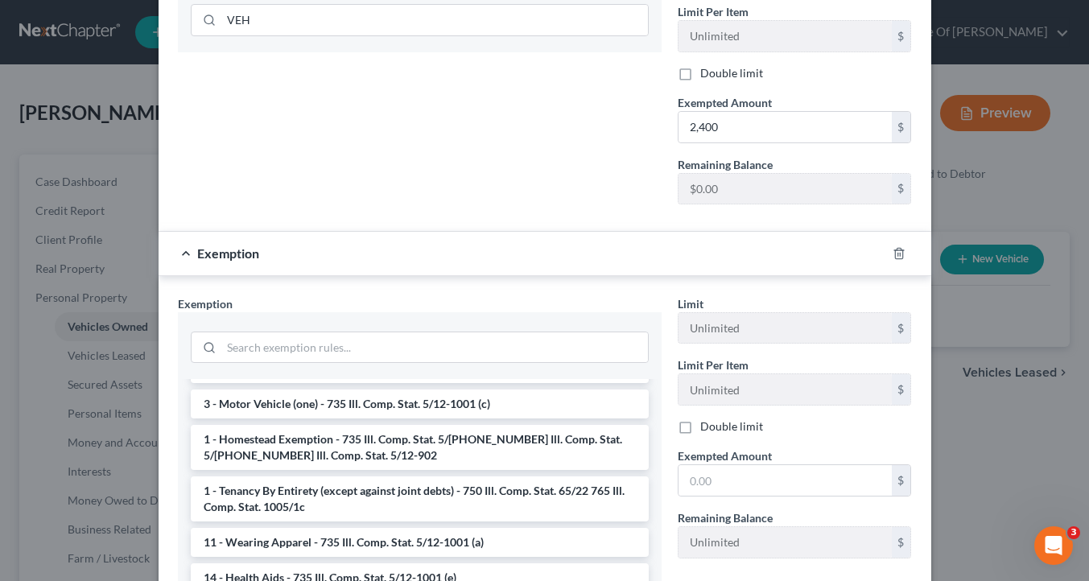
scroll to position [63, 0]
click at [535, 363] on input "search" at bounding box center [434, 347] width 427 height 31
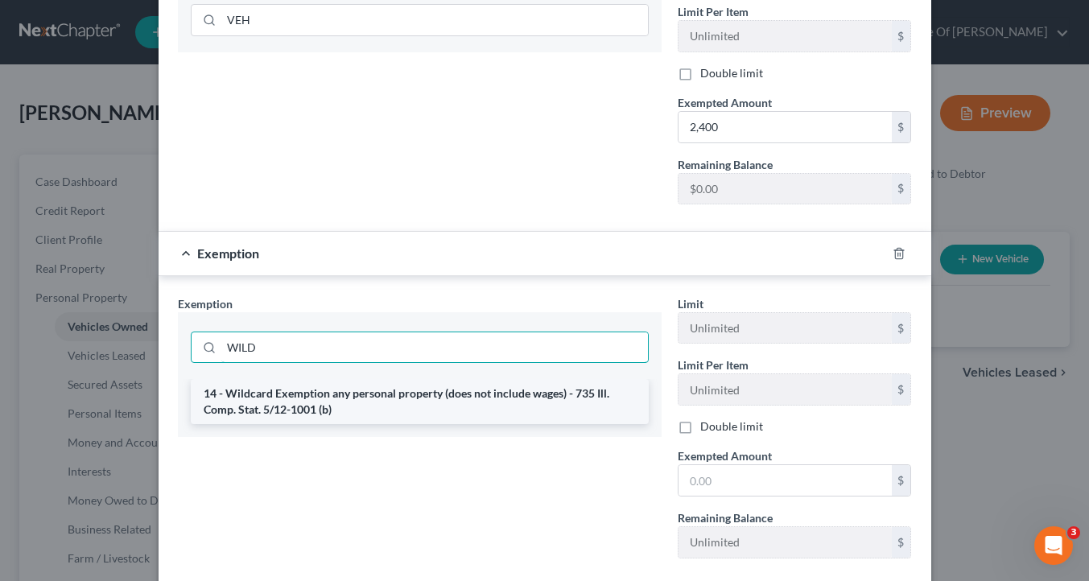
type input "WILD"
click at [490, 424] on li "14 - Wildcard Exemption any personal property (does not include wages) - 735 Il…" at bounding box center [420, 401] width 458 height 45
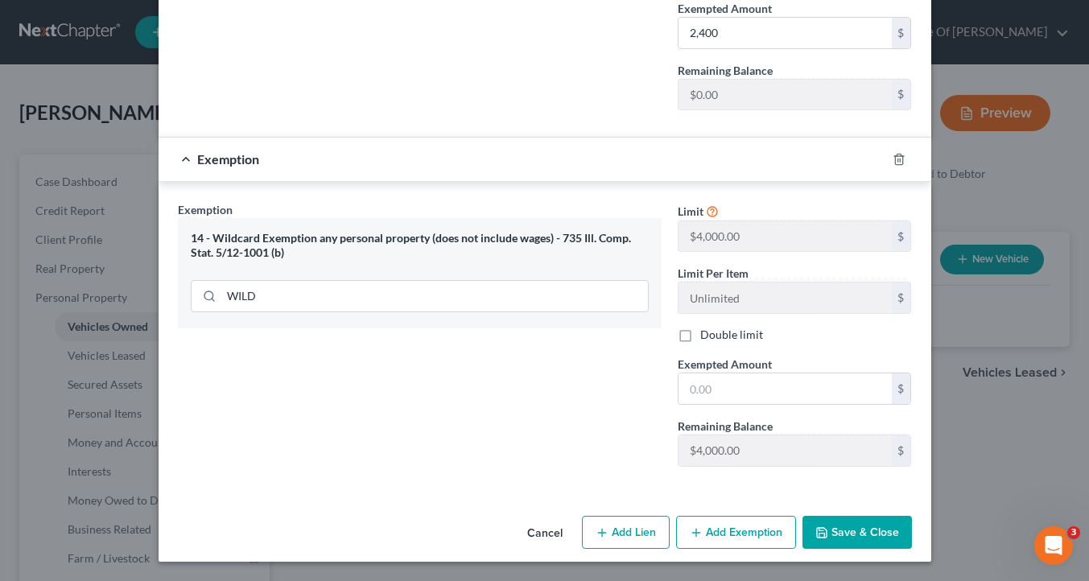
scroll to position [704, 0]
click at [723, 376] on input "text" at bounding box center [785, 389] width 213 height 31
type input "2,000"
click at [853, 530] on button "Save & Close" at bounding box center [857, 533] width 109 height 34
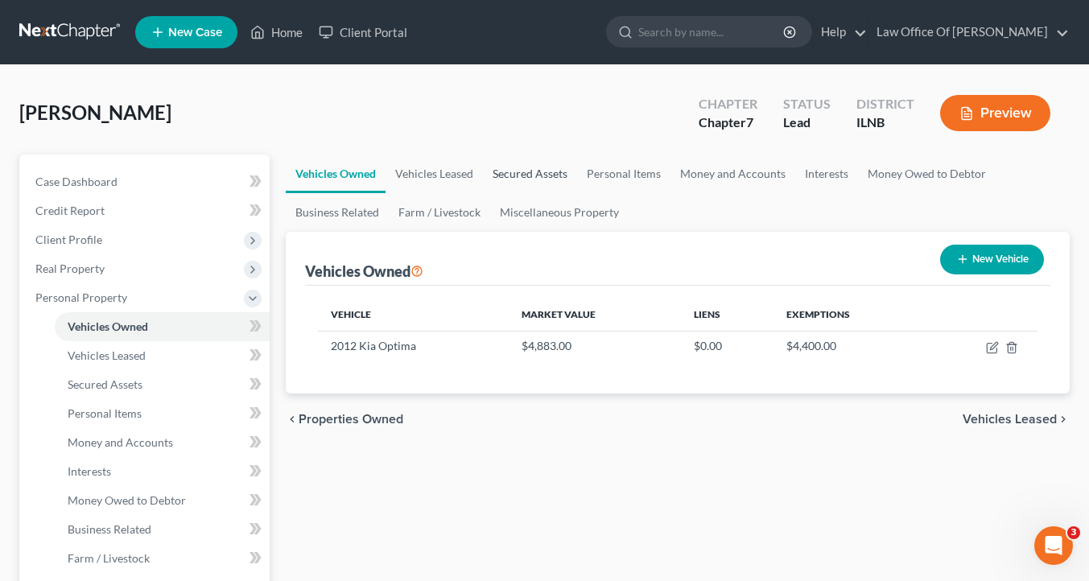
click at [535, 181] on link "Secured Assets" at bounding box center [530, 174] width 94 height 39
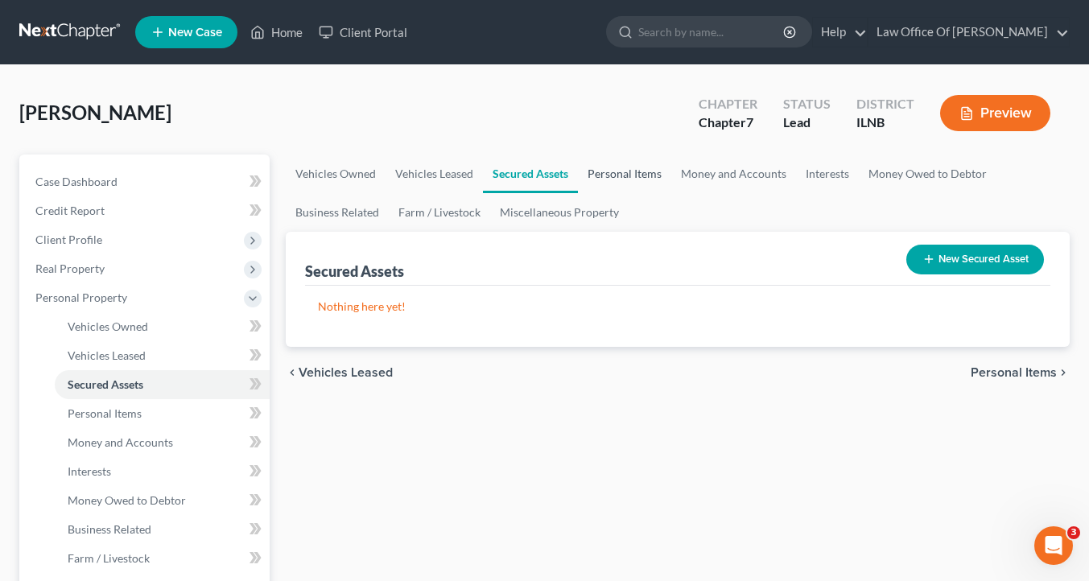
click at [628, 182] on link "Personal Items" at bounding box center [624, 174] width 93 height 39
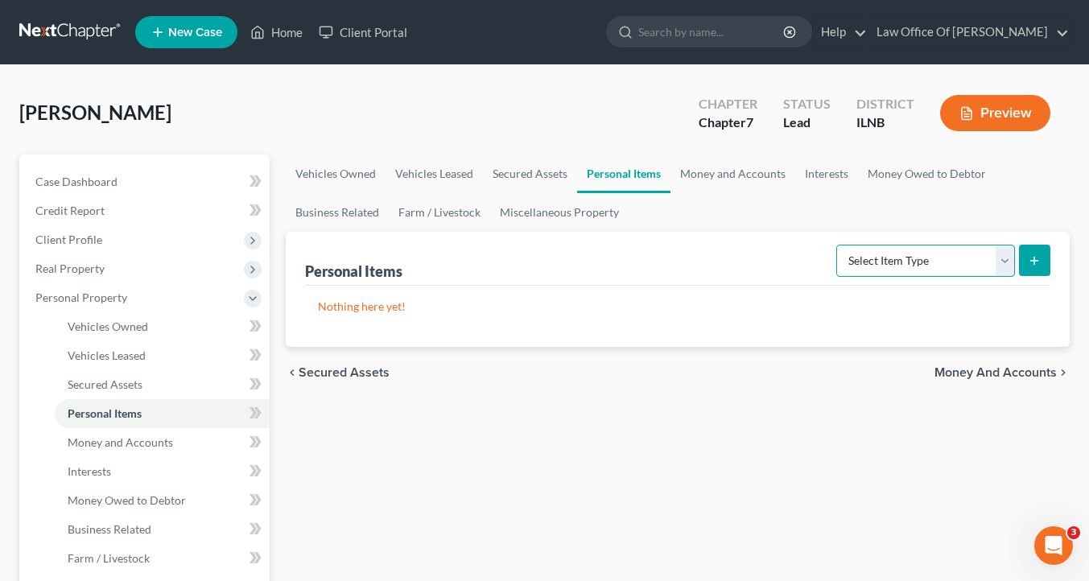
click at [999, 277] on select "Select Item Type Clothing Collectibles Of Value Electronics Firearms Household …" at bounding box center [925, 261] width 179 height 32
click at [774, 183] on link "Money and Accounts" at bounding box center [733, 174] width 125 height 39
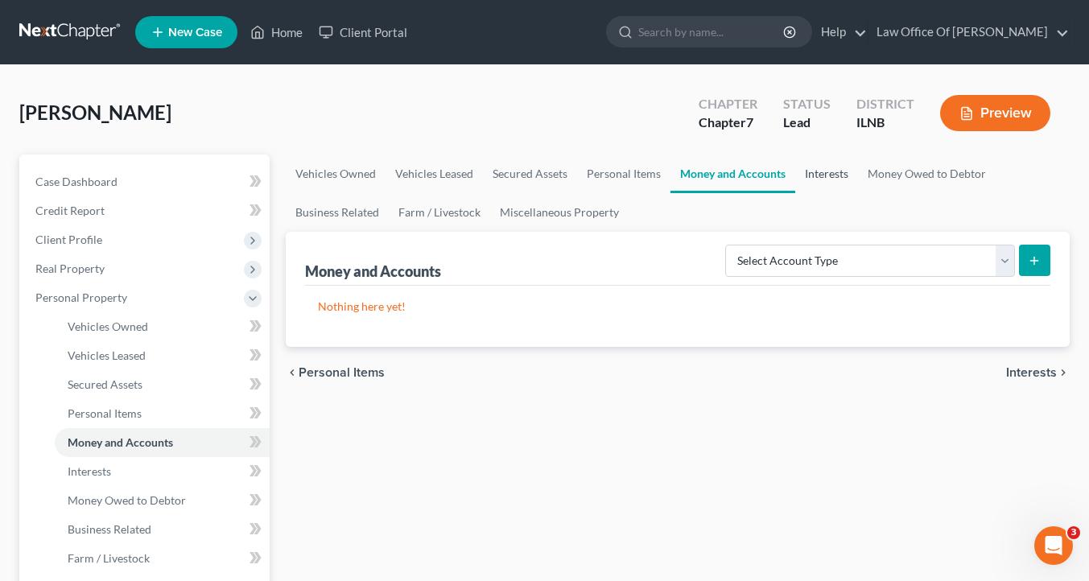
click at [858, 186] on link "Interests" at bounding box center [826, 174] width 63 height 39
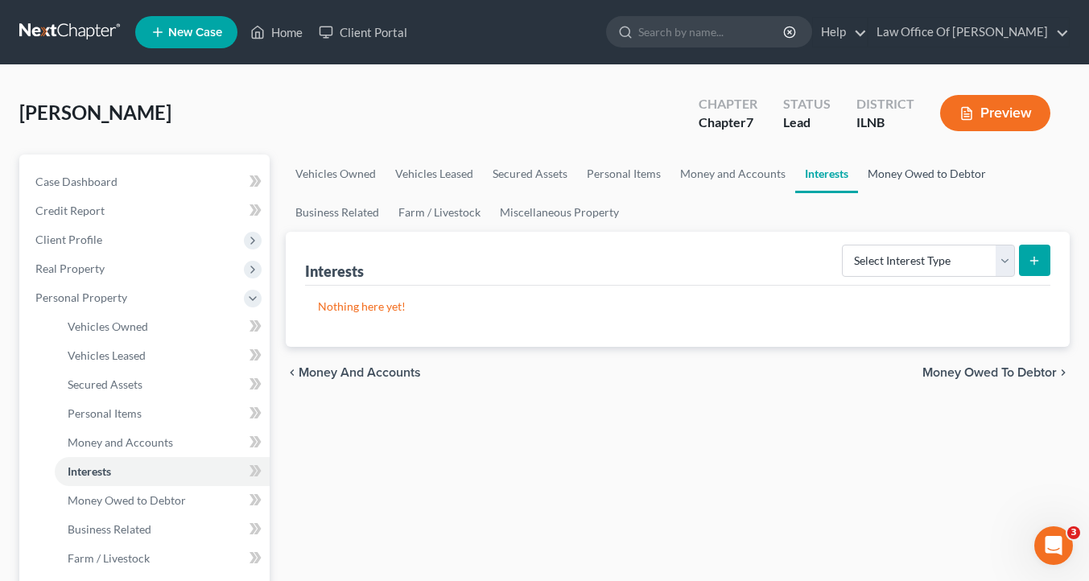
click at [964, 180] on link "Money Owed to Debtor" at bounding box center [927, 174] width 138 height 39
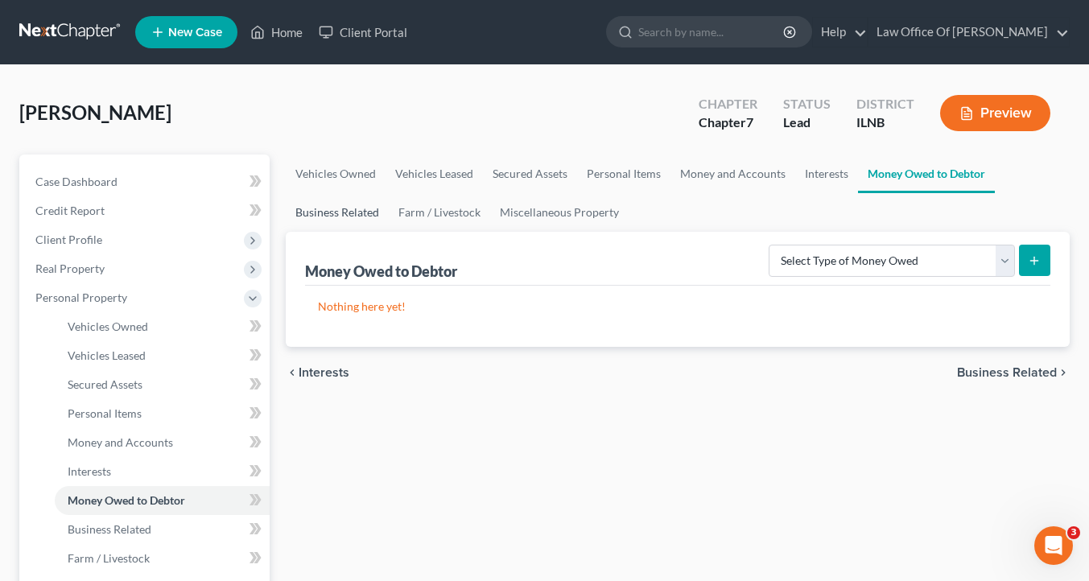
click at [331, 224] on link "Business Related" at bounding box center [337, 212] width 103 height 39
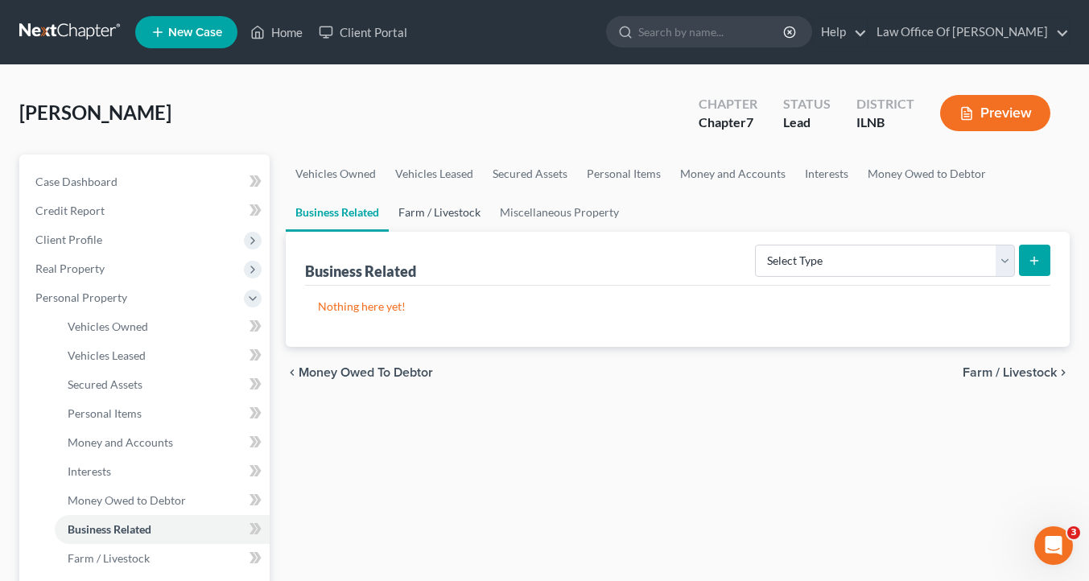
click at [445, 225] on link "Farm / Livestock" at bounding box center [439, 212] width 101 height 39
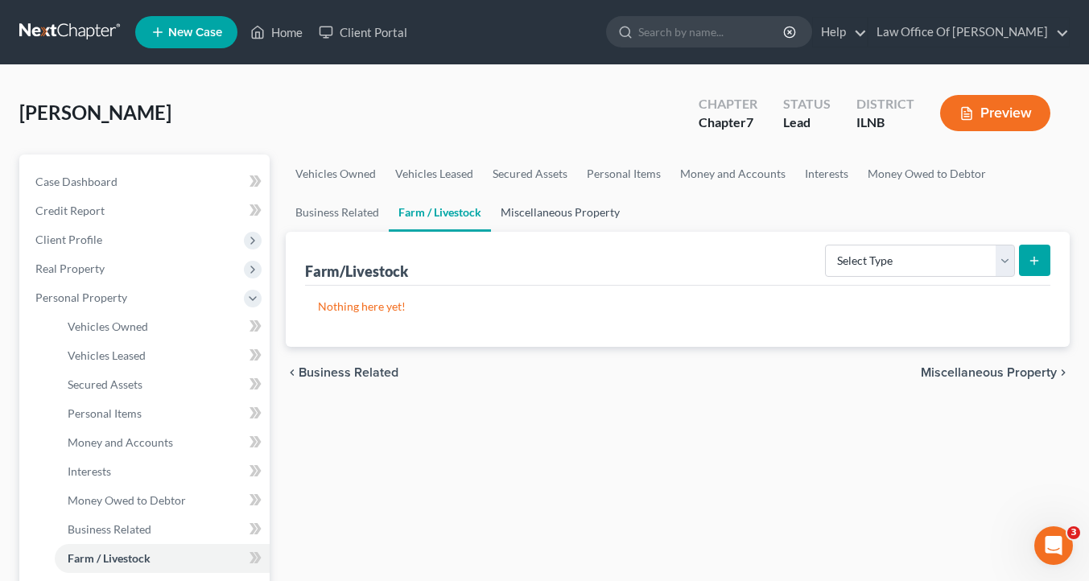
click at [553, 228] on link "Miscellaneous Property" at bounding box center [560, 212] width 138 height 39
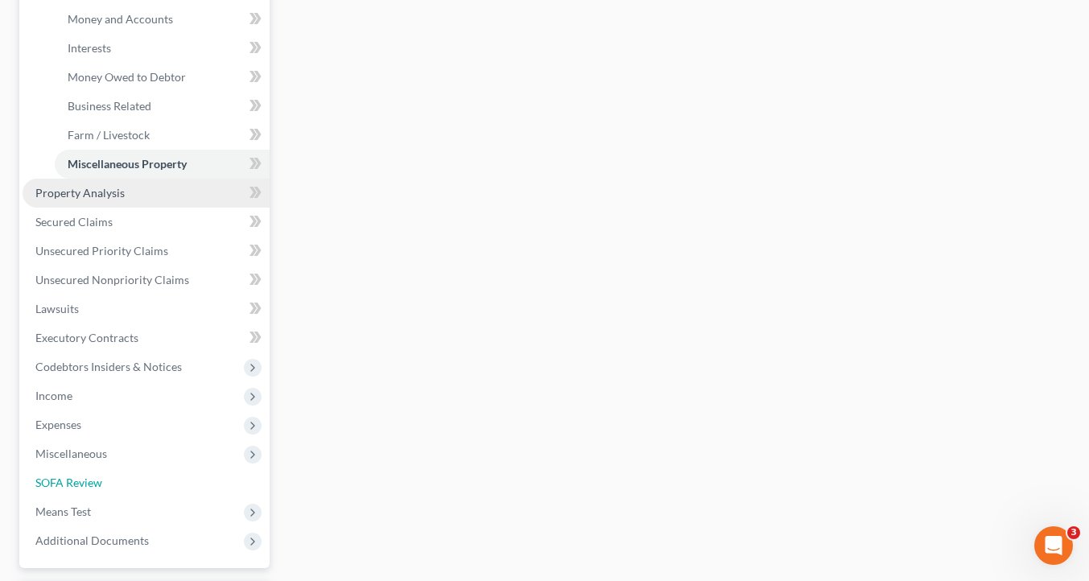
scroll to position [425, 0]
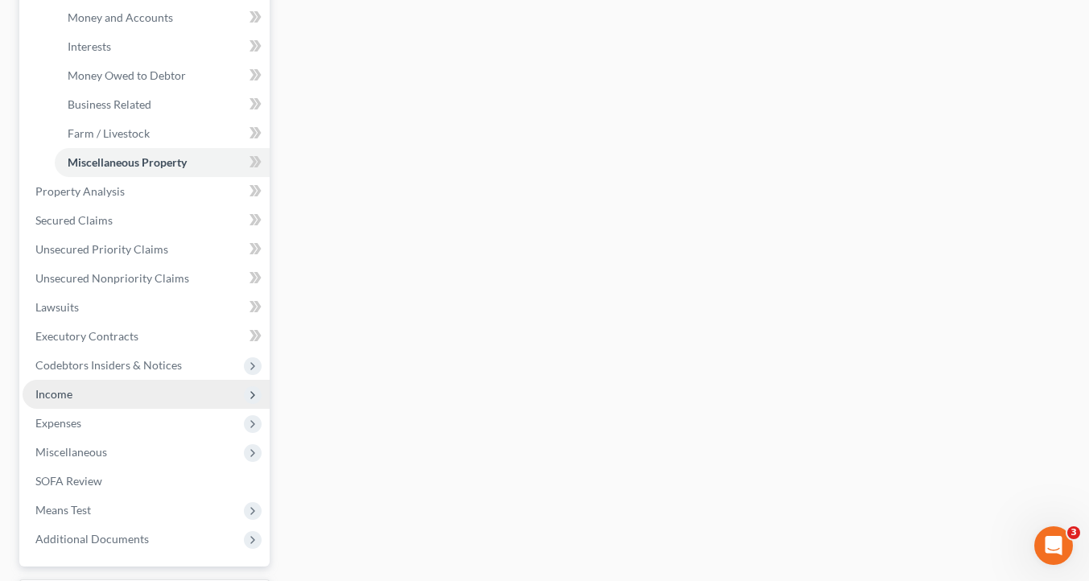
click at [185, 409] on span "Income" at bounding box center [146, 394] width 247 height 29
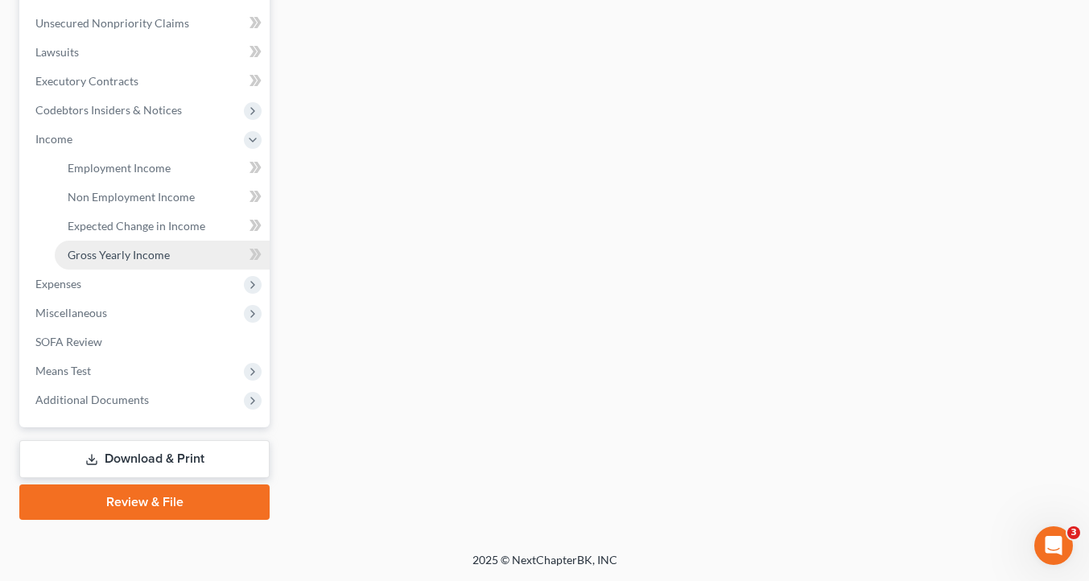
click at [189, 252] on link "Gross Yearly Income" at bounding box center [162, 255] width 215 height 29
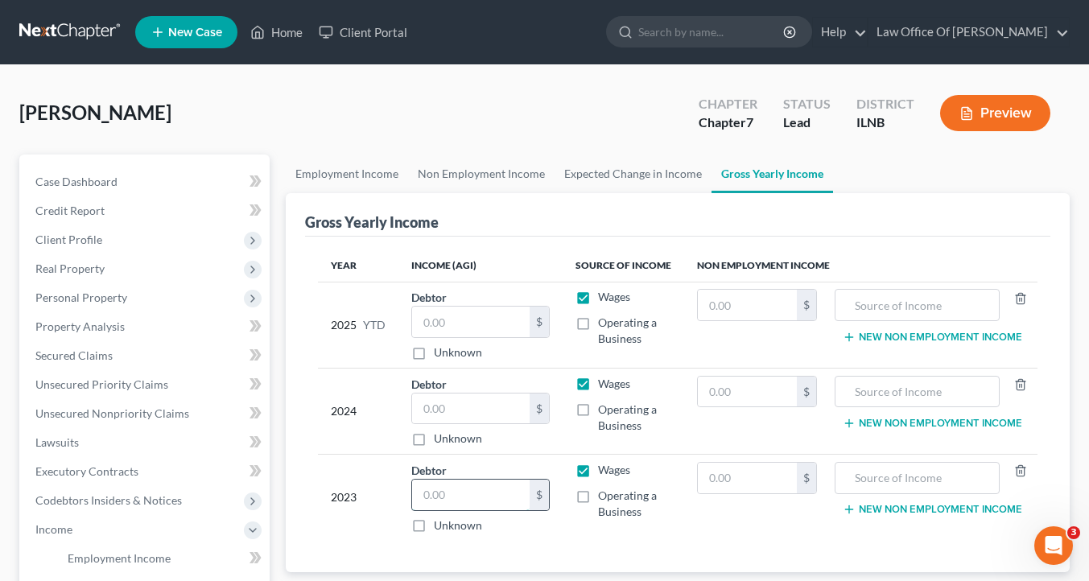
click at [502, 510] on input "text" at bounding box center [470, 495] width 117 height 31
type input "18,769"
click at [532, 139] on div "[PERSON_NAME] Upgraded Chapter Chapter 7 Status Lead District [GEOGRAPHIC_DATA]…" at bounding box center [544, 120] width 1051 height 70
click at [389, 73] on div "[PERSON_NAME] Upgraded Chapter Chapter 7 Status Lead District [GEOGRAPHIC_DATA]…" at bounding box center [544, 503] width 1089 height 877
click at [361, 130] on div "[PERSON_NAME] Upgraded Chapter Chapter 7 Status Lead District [GEOGRAPHIC_DATA]…" at bounding box center [544, 120] width 1051 height 70
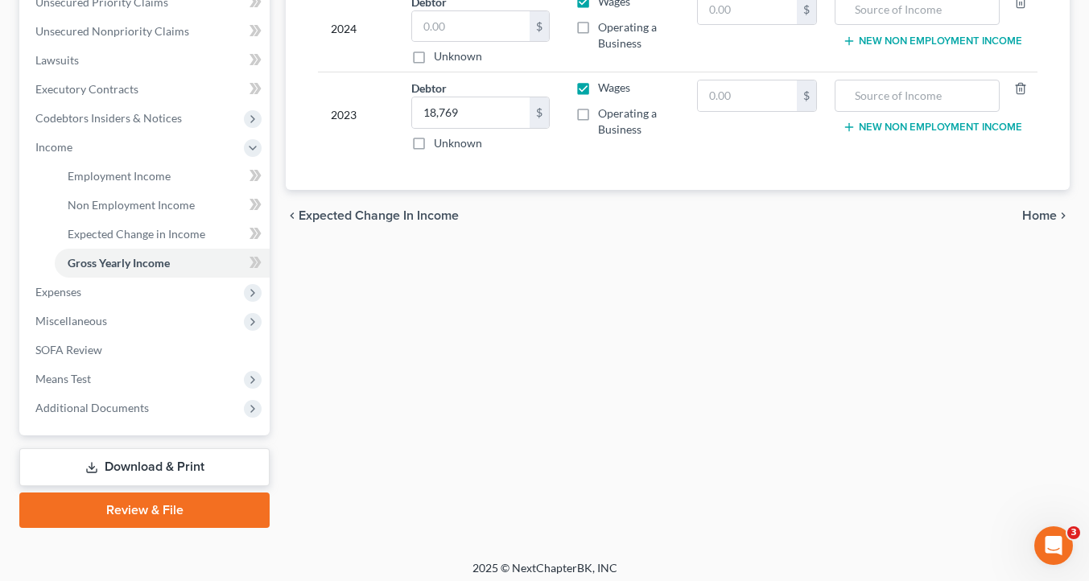
scroll to position [403, 0]
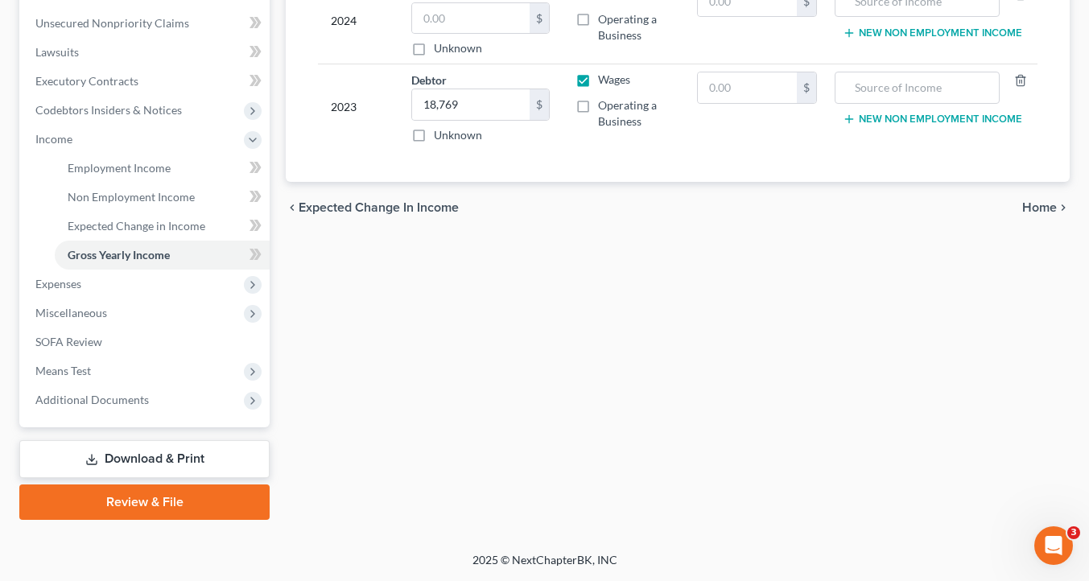
click at [341, 375] on div "Employment Income Non Employment Income Expected Change in Income Gross Yearly …" at bounding box center [678, 142] width 800 height 756
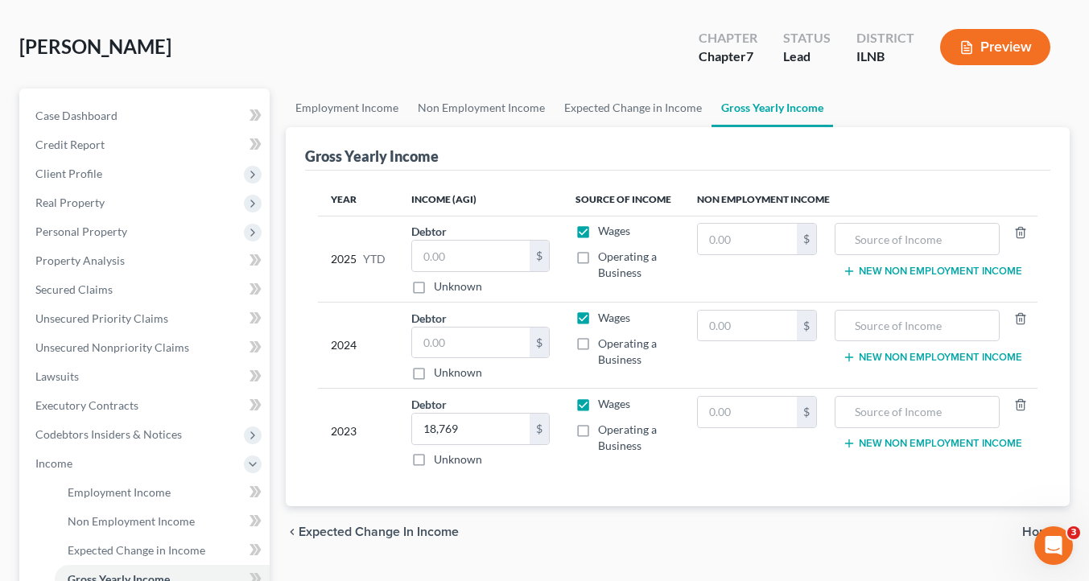
scroll to position [39, 0]
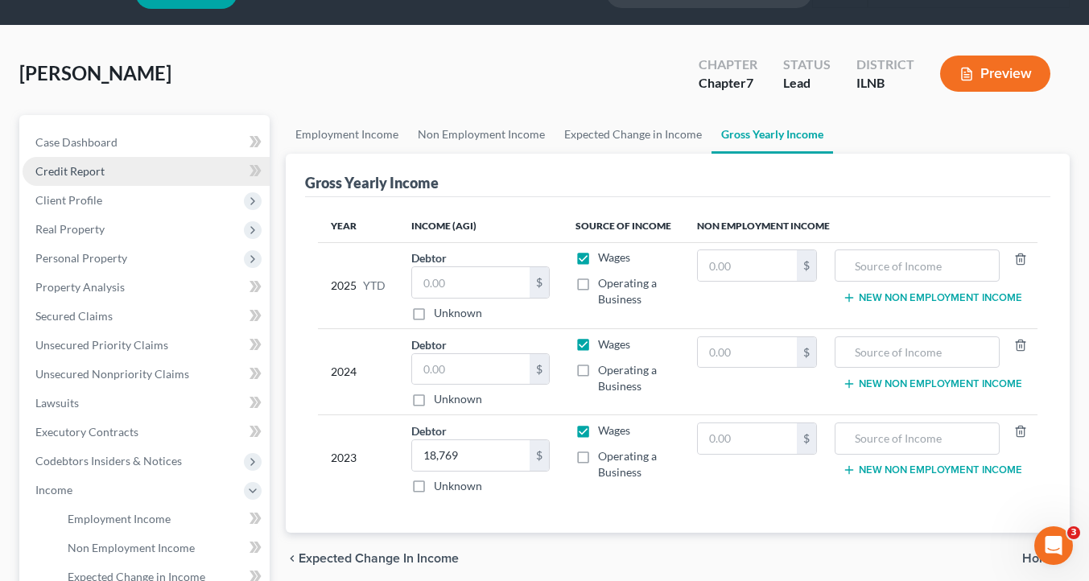
click at [115, 184] on link "Credit Report" at bounding box center [146, 171] width 247 height 29
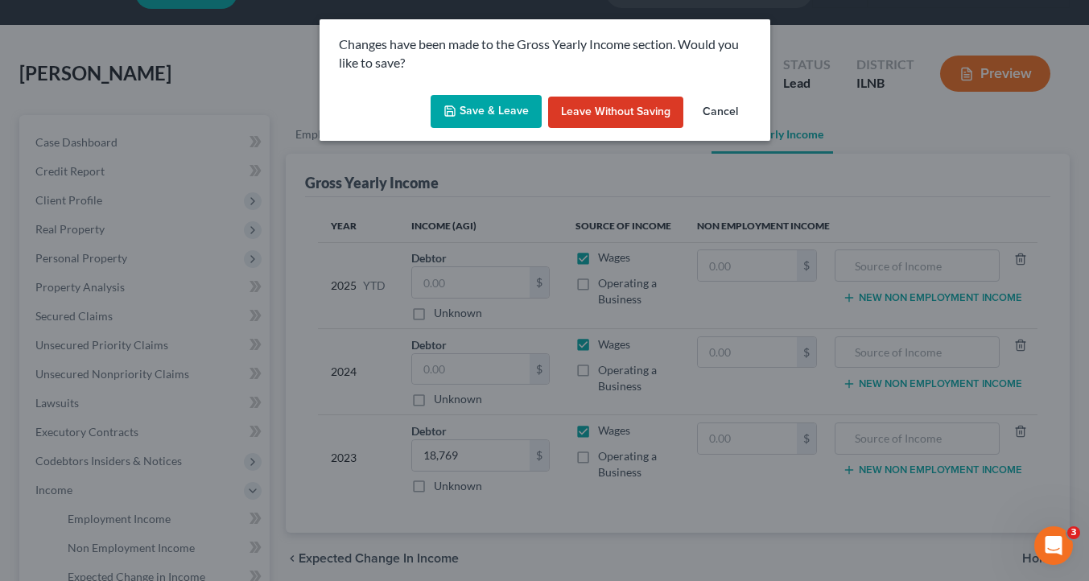
click at [476, 124] on button "Save & Leave" at bounding box center [486, 112] width 111 height 34
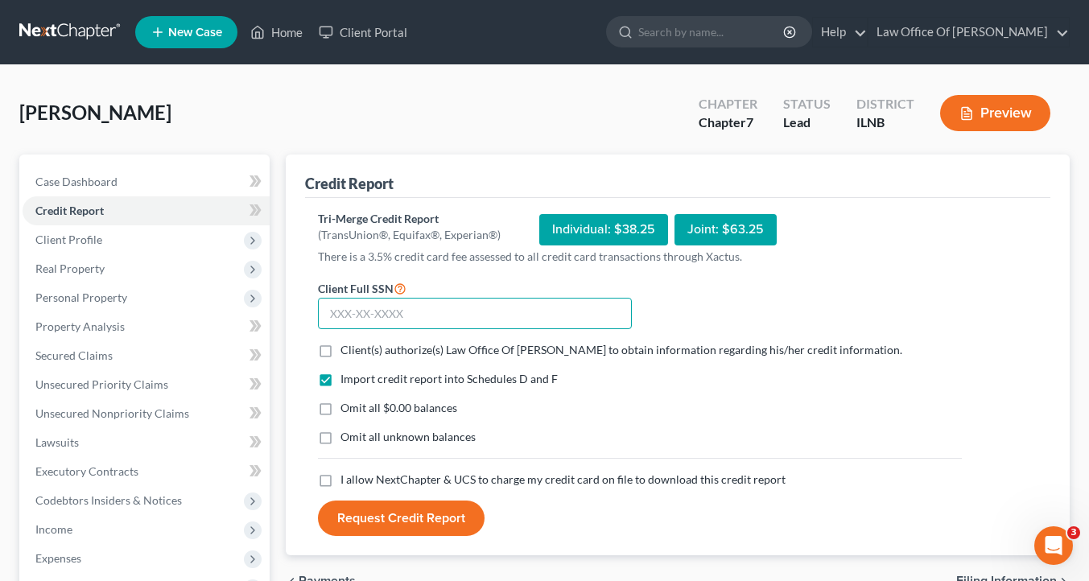
click at [421, 328] on input "text" at bounding box center [475, 314] width 314 height 32
type input "356-94-6947"
click at [396, 357] on span "Client(s) authorize(s) Law Office Of [PERSON_NAME] to obtain information regard…" at bounding box center [622, 350] width 562 height 14
click at [357, 353] on input "Client(s) authorize(s) Law Office Of [PERSON_NAME] to obtain information regard…" at bounding box center [352, 347] width 10 height 10
checkbox input "true"
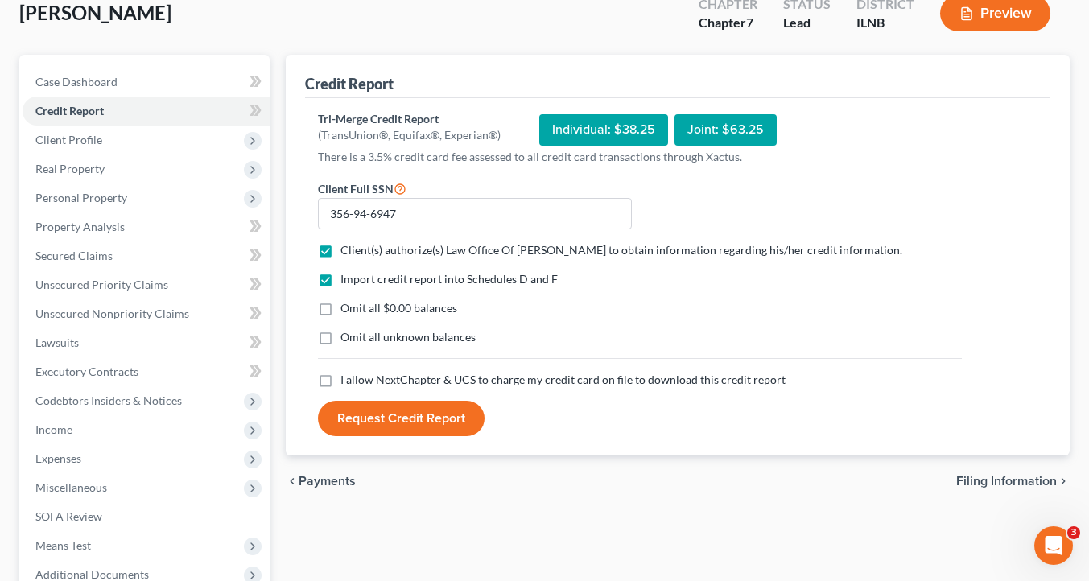
scroll to position [98, 0]
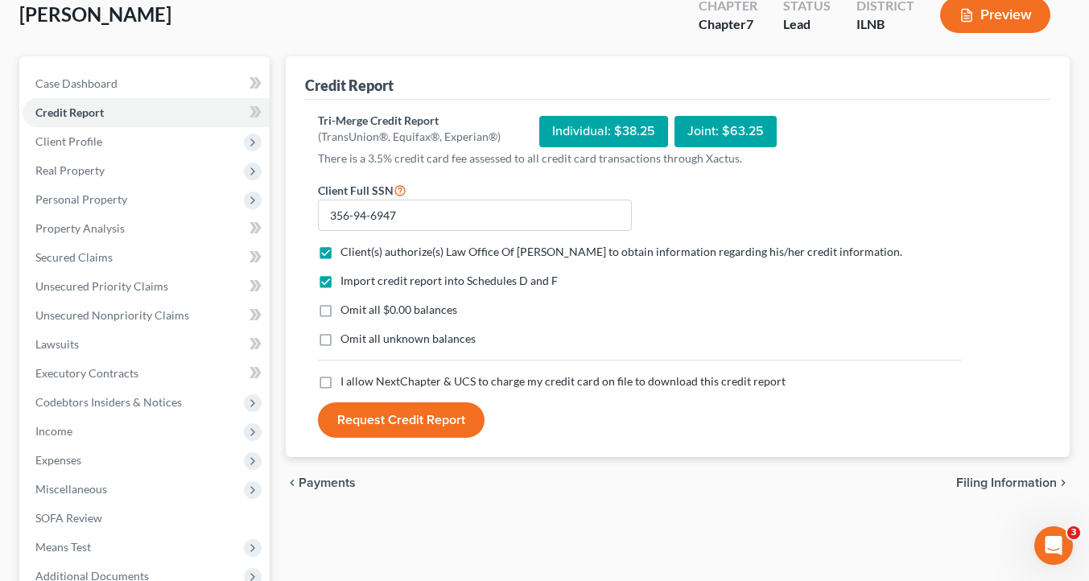
click at [511, 388] on span "I allow NextChapter & UCS to charge my credit card on file to download this cre…" at bounding box center [563, 381] width 445 height 14
click at [357, 384] on input "I allow NextChapter & UCS to charge my credit card on file to download this cre…" at bounding box center [352, 379] width 10 height 10
checkbox input "true"
click at [766, 438] on div "Request Credit Report" at bounding box center [640, 420] width 660 height 35
drag, startPoint x: 399, startPoint y: 451, endPoint x: 594, endPoint y: 457, distance: 194.9
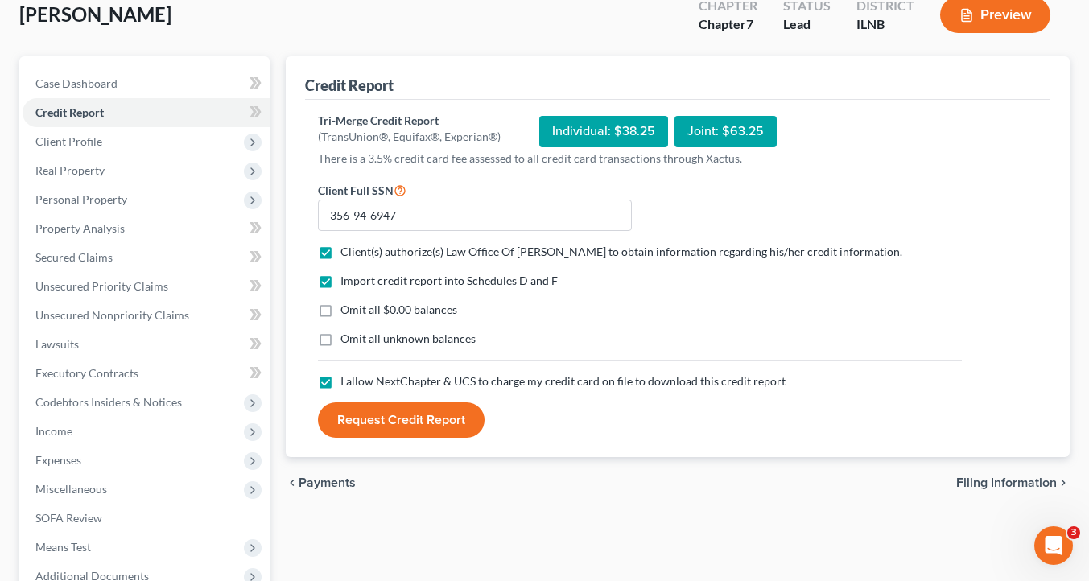
click at [595, 438] on div "Request Credit Report" at bounding box center [640, 420] width 660 height 35
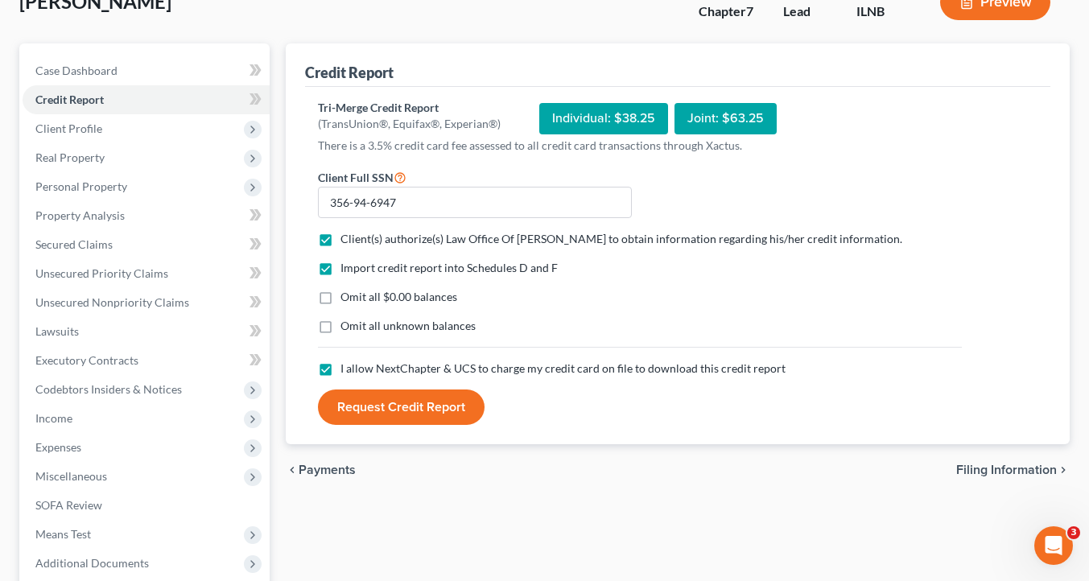
scroll to position [113, 0]
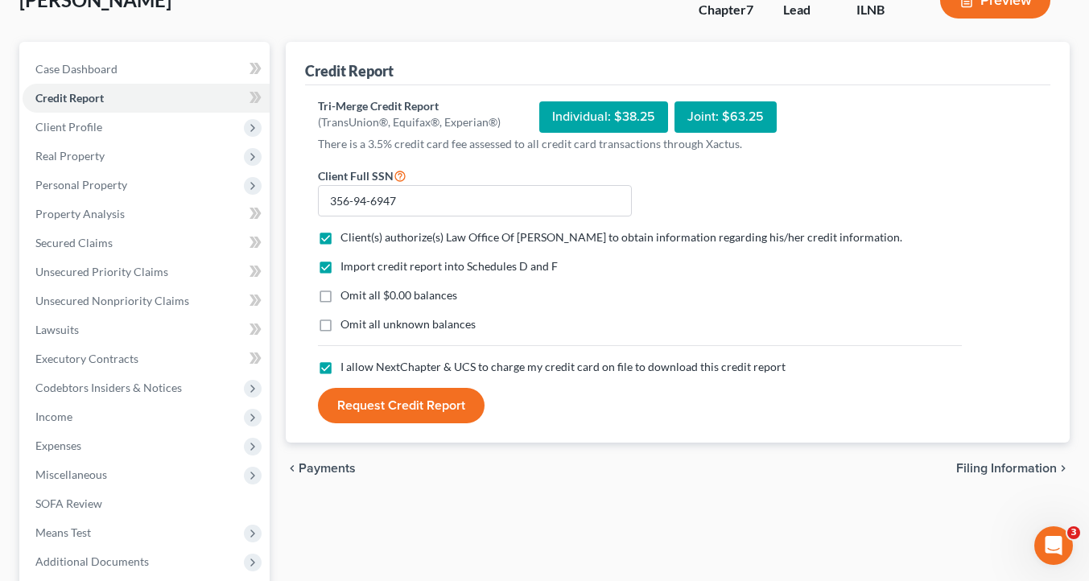
click at [396, 423] on button "Request Credit Report" at bounding box center [401, 405] width 167 height 35
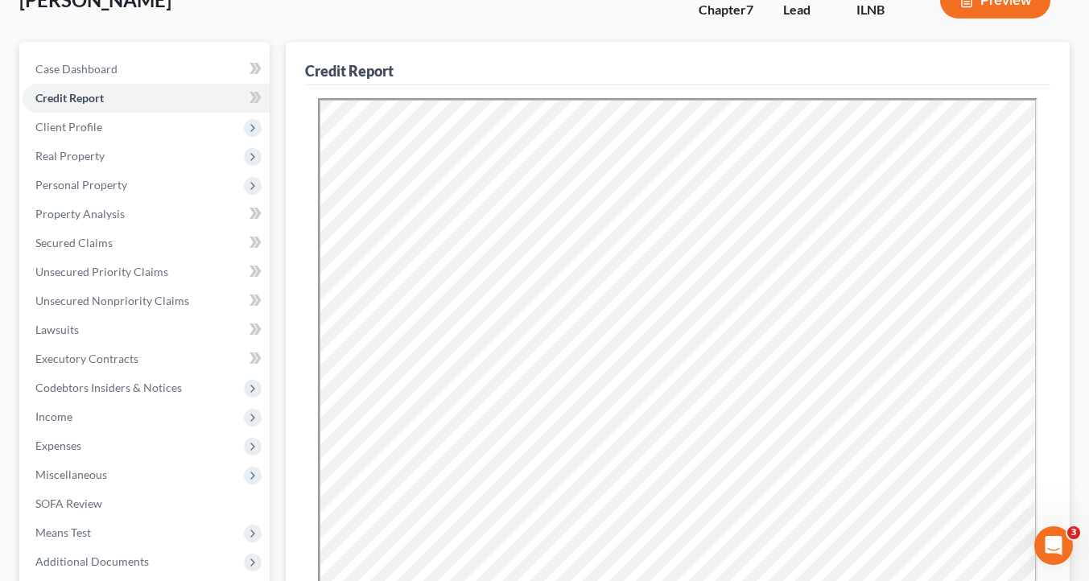
scroll to position [0, 0]
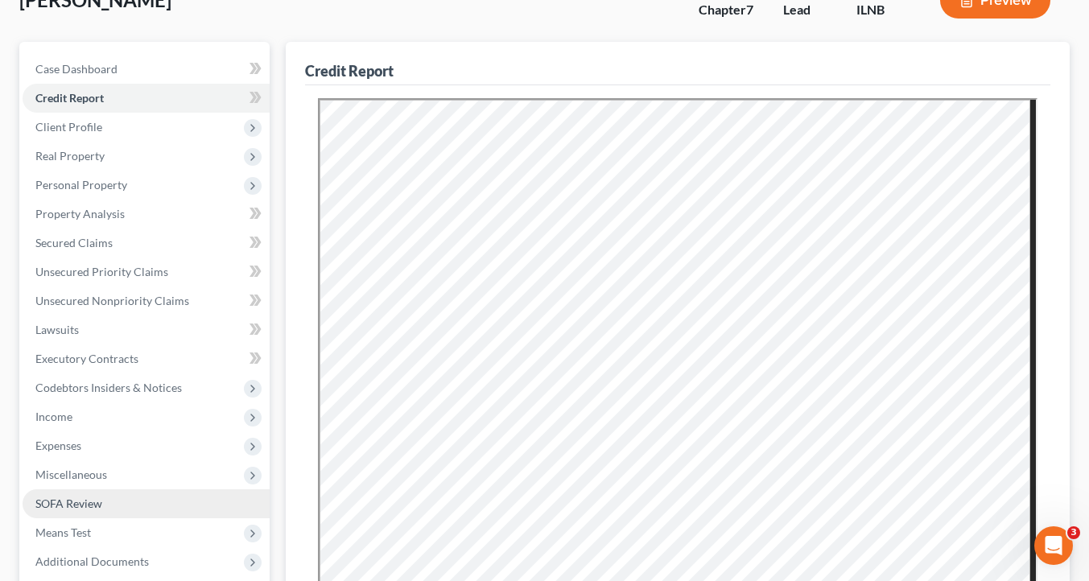
click at [129, 518] on link "SOFA Review" at bounding box center [146, 503] width 247 height 29
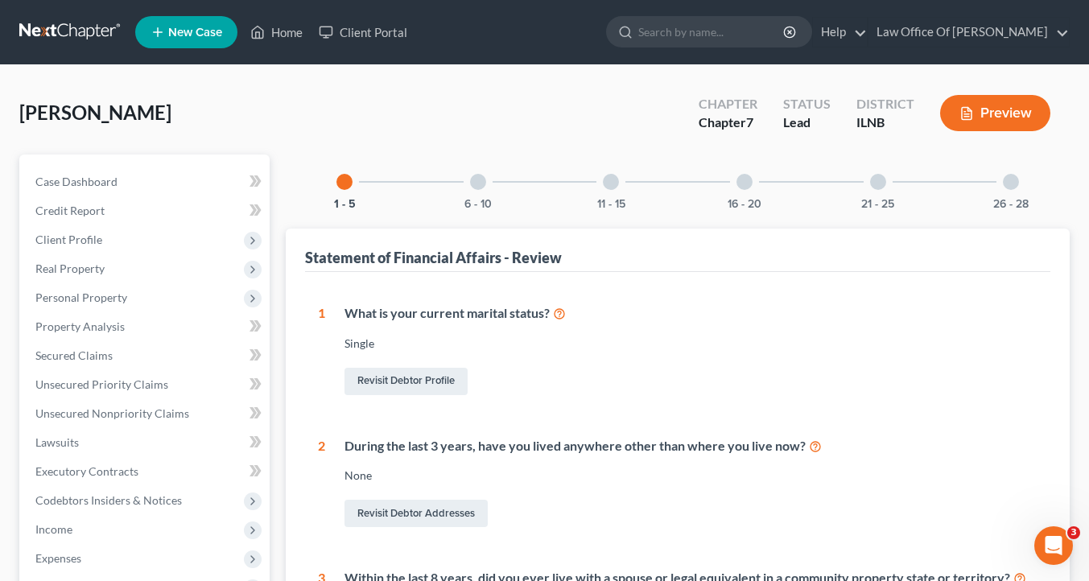
click at [470, 190] on div at bounding box center [478, 182] width 16 height 16
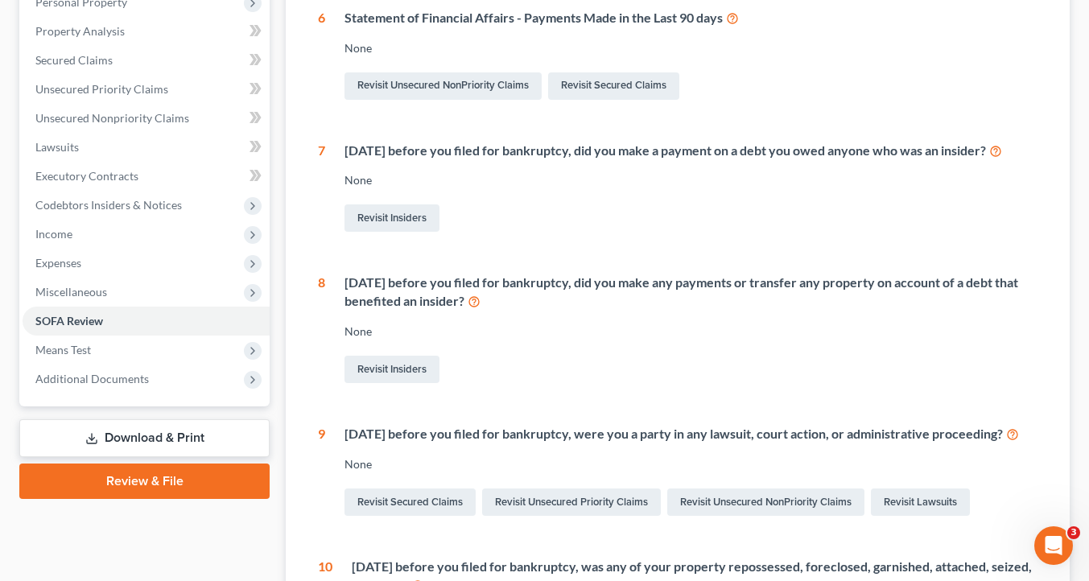
scroll to position [295, 0]
drag, startPoint x: 635, startPoint y: 168, endPoint x: 631, endPoint y: 175, distance: 8.3
click at [632, 161] on div "[DATE] before you filed for bankruptcy, did you make a payment on a debt you ow…" at bounding box center [691, 151] width 693 height 19
click at [627, 161] on div "[DATE] before you filed for bankruptcy, did you make a payment on a debt you ow…" at bounding box center [691, 151] width 693 height 19
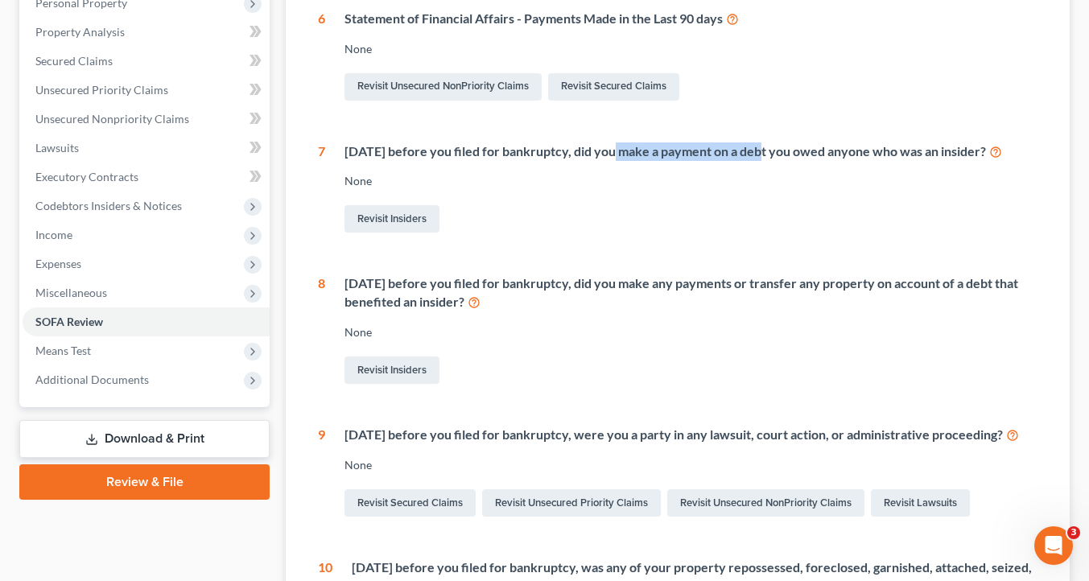
drag, startPoint x: 630, startPoint y: 177, endPoint x: 789, endPoint y: 178, distance: 159.4
click at [789, 161] on div "[DATE] before you filed for bankruptcy, did you make a payment on a debt you ow…" at bounding box center [691, 151] width 693 height 19
click at [759, 208] on div "[DATE] before you filed for bankruptcy, did you make a payment on a debt you ow…" at bounding box center [681, 189] width 712 height 94
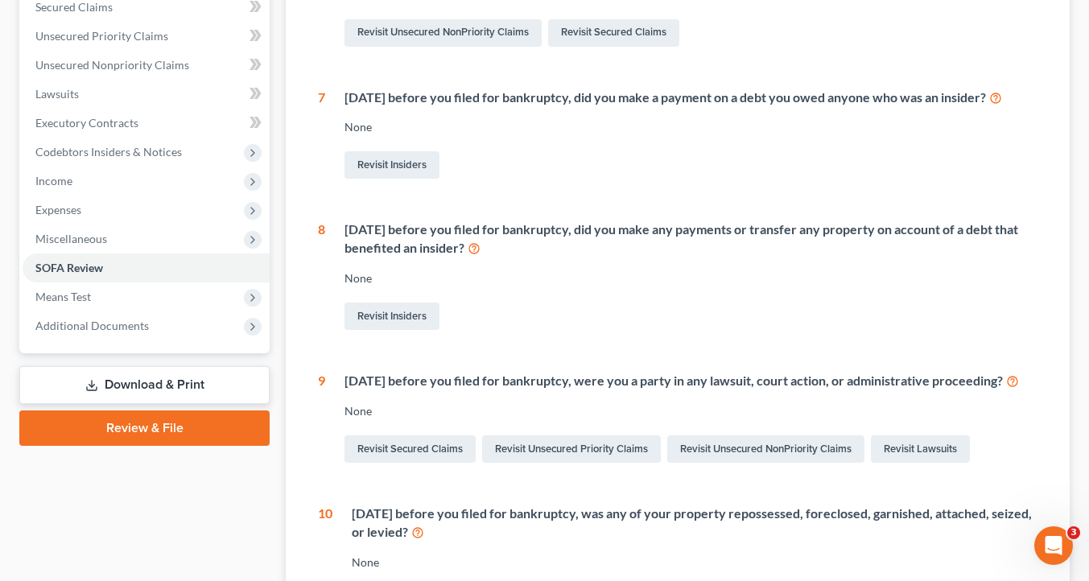
scroll to position [355, 0]
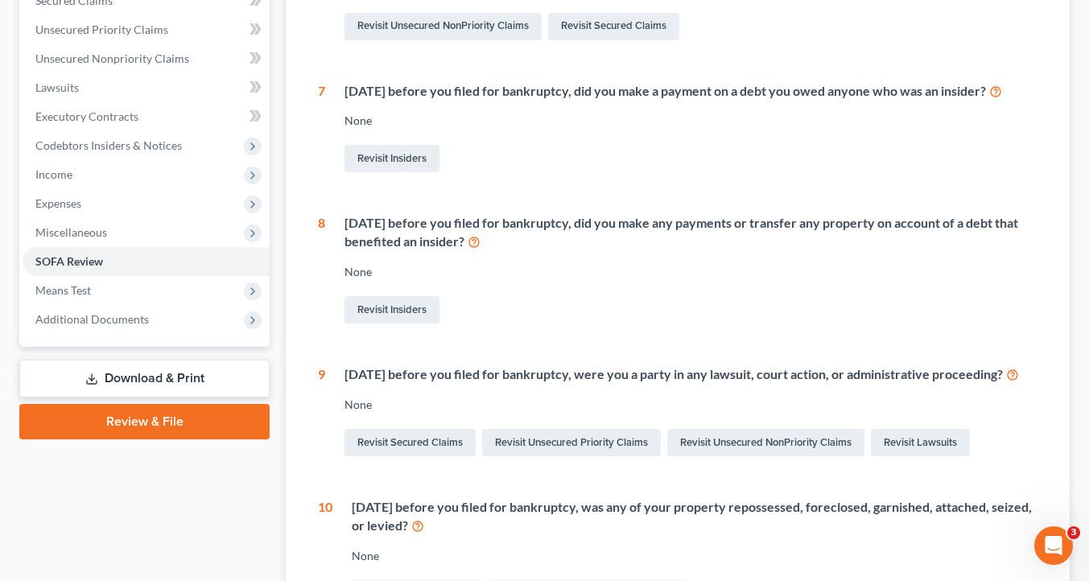
click at [611, 251] on div "[DATE] before you filed for bankruptcy, did you make any payments or transfer a…" at bounding box center [691, 232] width 693 height 37
click at [690, 251] on div "[DATE] before you filed for bankruptcy, did you make any payments or transfer a…" at bounding box center [691, 232] width 693 height 37
click at [662, 316] on div "[DATE] before you filed for bankruptcy, did you make any payments or transfer a…" at bounding box center [681, 270] width 712 height 113
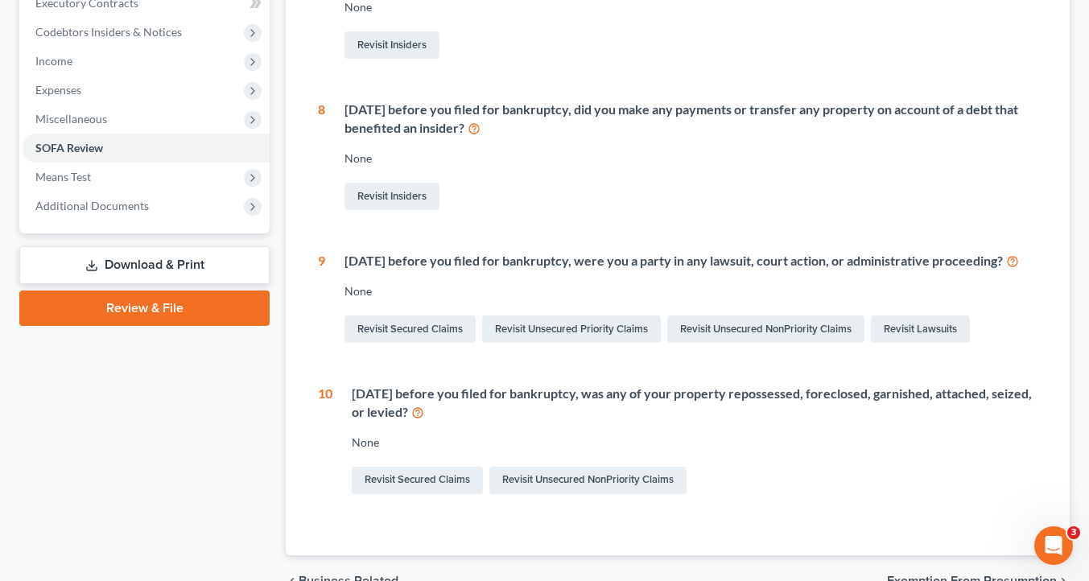
scroll to position [469, 0]
click at [537, 213] on div "Revisit Insiders" at bounding box center [691, 196] width 693 height 34
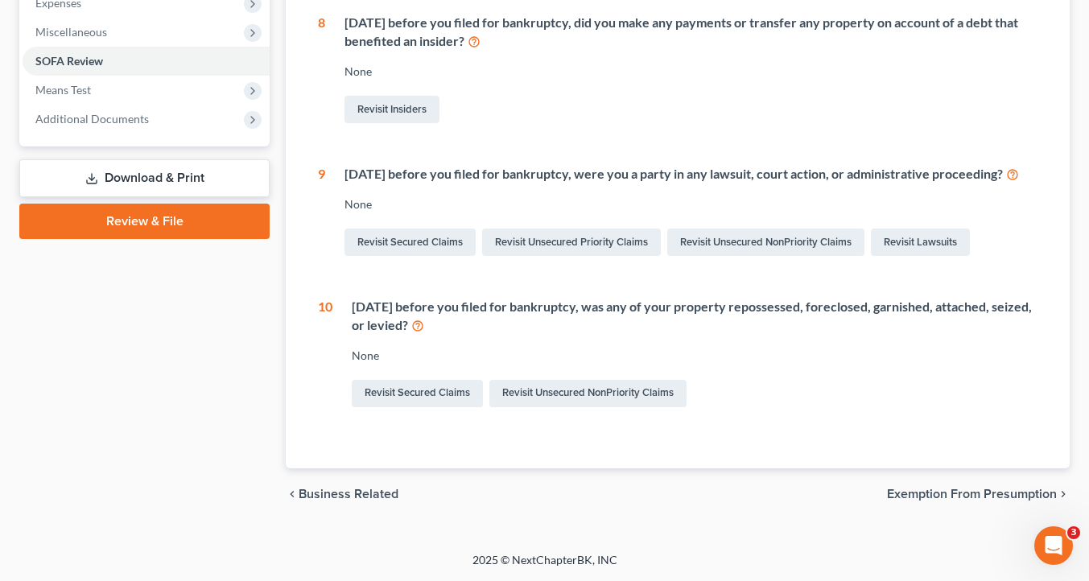
scroll to position [592, 0]
click at [798, 411] on div "[DATE] before you filed for bankruptcy, was any of your property repossessed, f…" at bounding box center [684, 354] width 705 height 113
click at [379, 298] on div "[DATE] before you filed for bankruptcy, was any of your property repossessed, f…" at bounding box center [695, 316] width 686 height 37
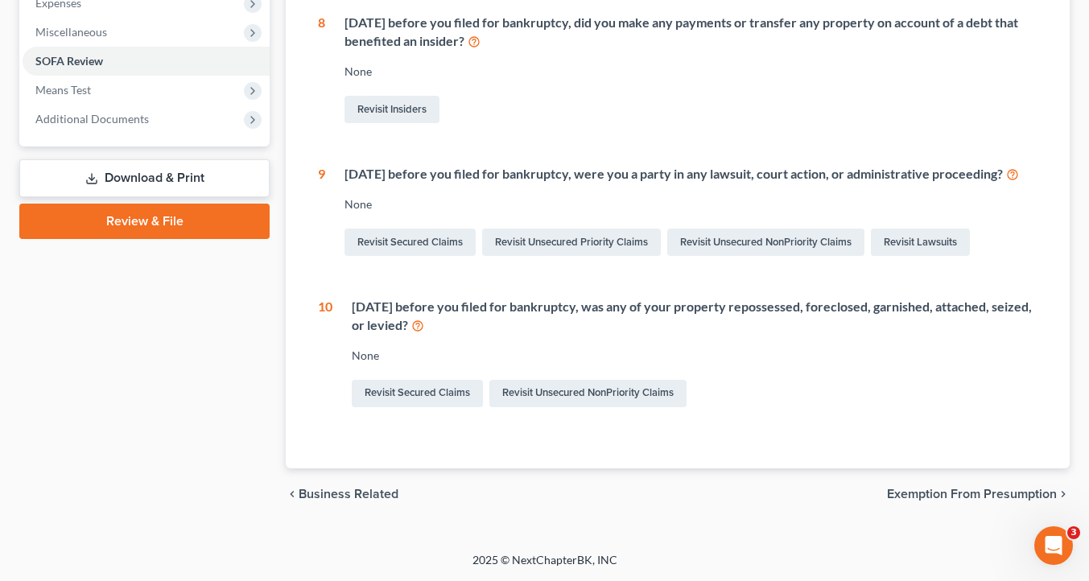
click at [584, 315] on div "[DATE] before you filed for bankruptcy, was any of your property repossessed, f…" at bounding box center [695, 316] width 686 height 37
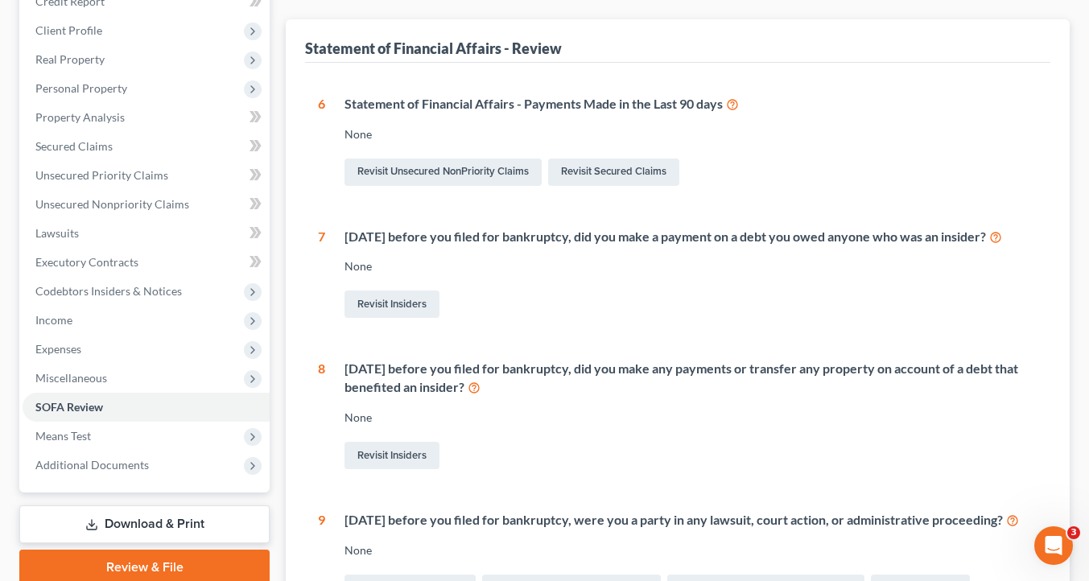
scroll to position [0, 0]
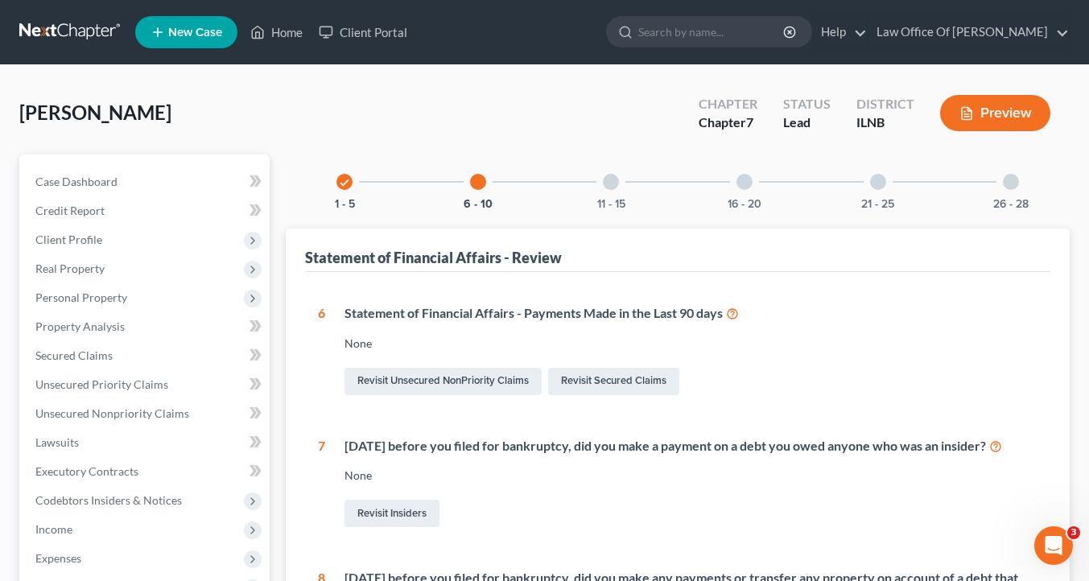
click at [603, 186] on div at bounding box center [611, 182] width 16 height 16
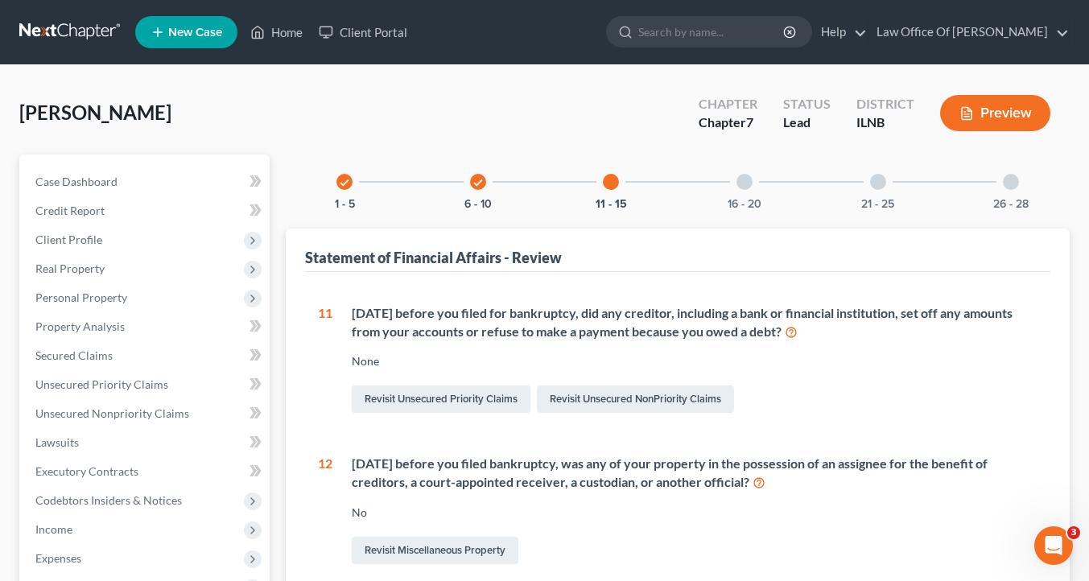
click at [749, 190] on div at bounding box center [745, 182] width 16 height 16
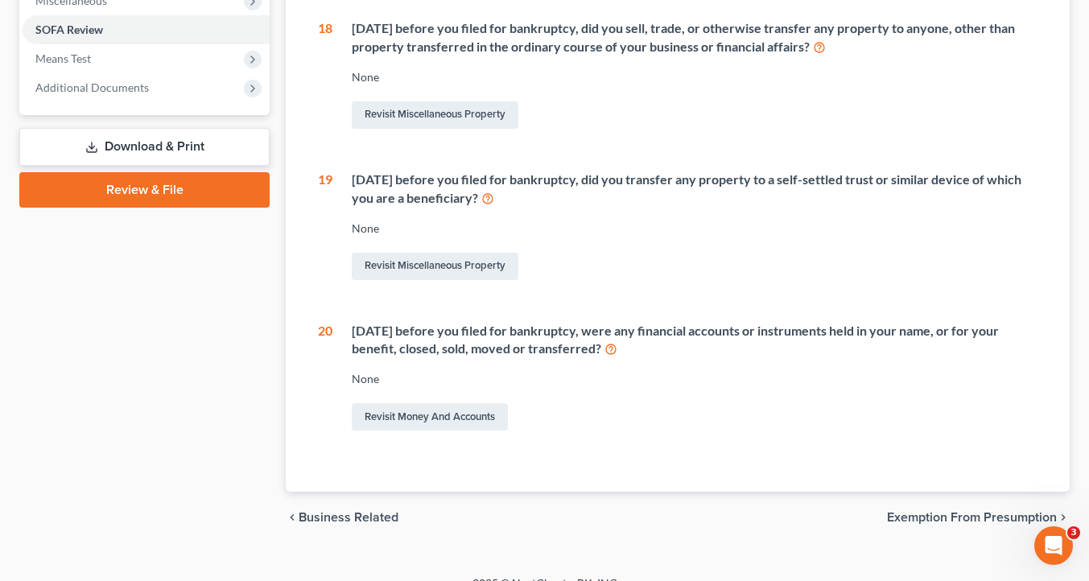
scroll to position [589, 0]
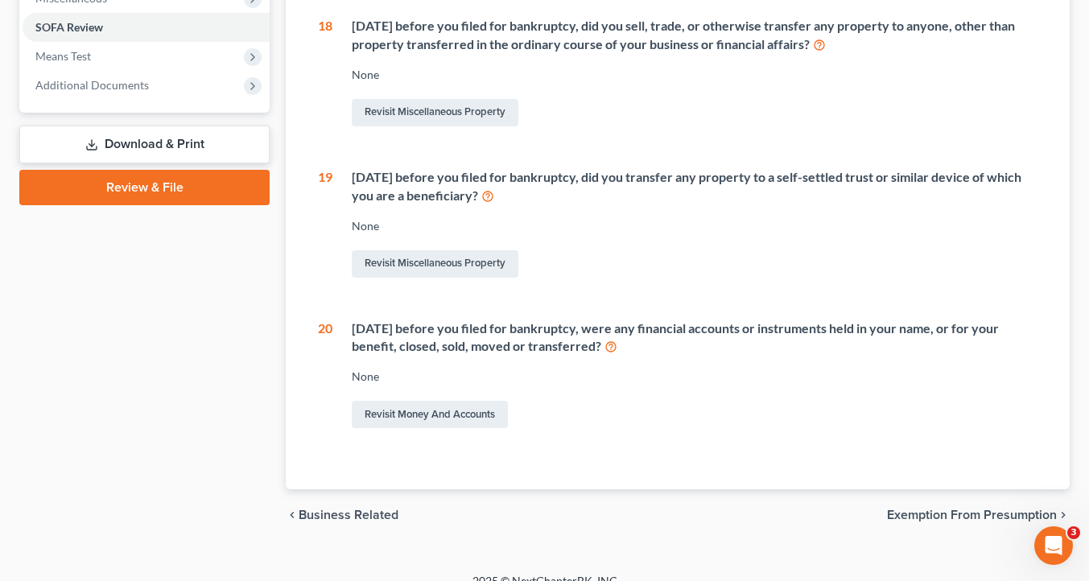
drag, startPoint x: 719, startPoint y: 425, endPoint x: 728, endPoint y: 429, distance: 9.7
click at [728, 357] on div "[DATE] before you filed for bankruptcy, were any financial accounts or instrume…" at bounding box center [695, 338] width 686 height 37
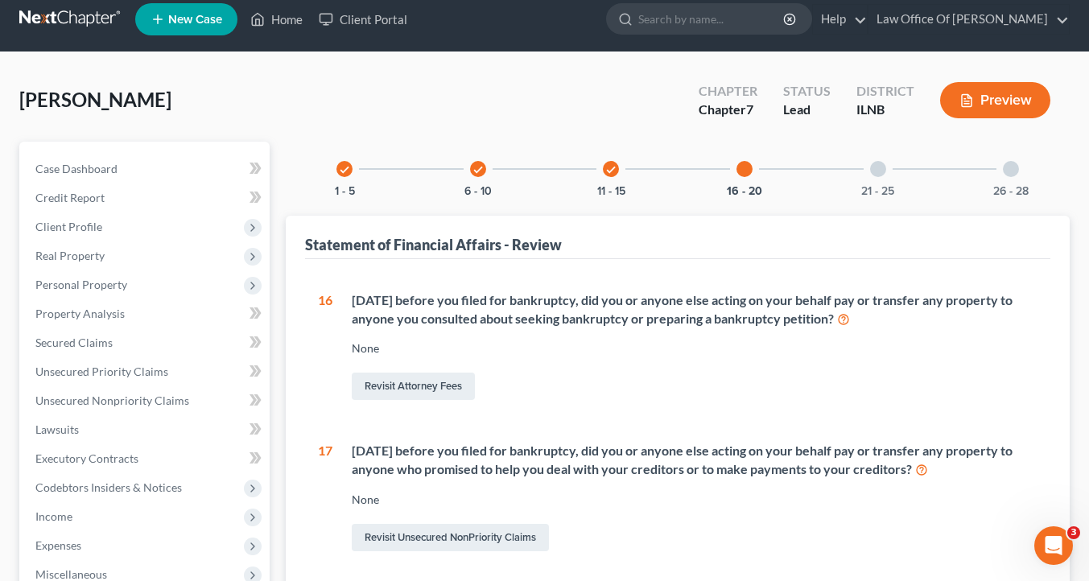
scroll to position [0, 0]
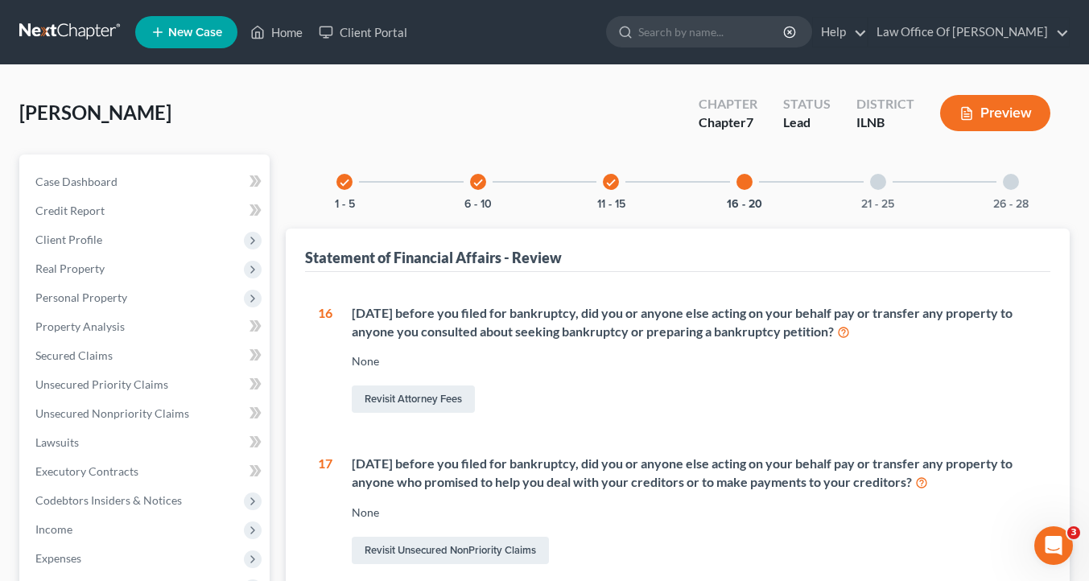
click at [897, 196] on div "21 - 25" at bounding box center [878, 182] width 55 height 55
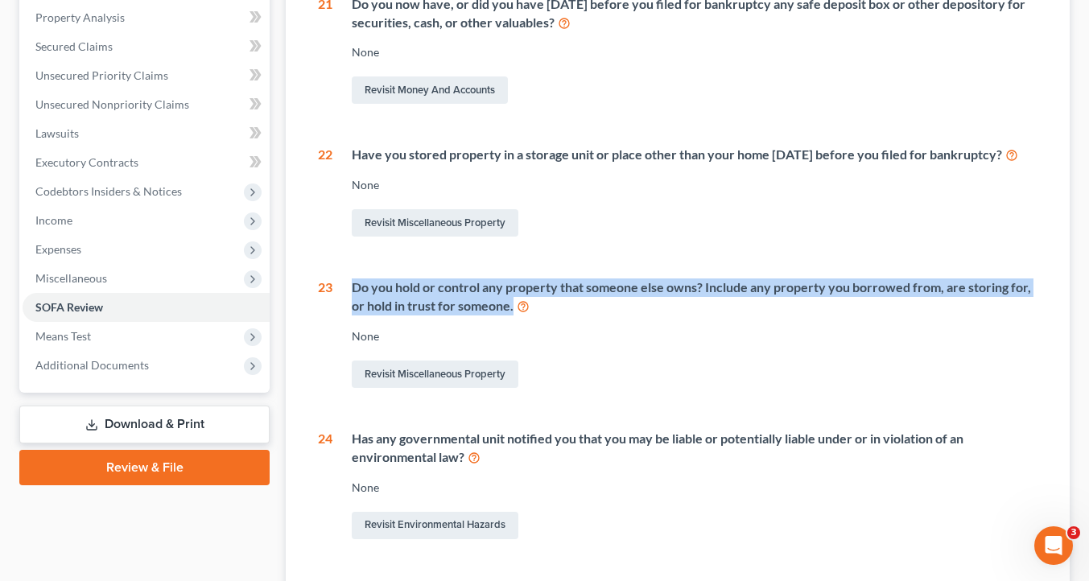
scroll to position [310, 0]
drag, startPoint x: 750, startPoint y: 365, endPoint x: 750, endPoint y: 268, distance: 96.6
click at [750, 268] on div "21 Do you now have, or did you have [DATE] before you filed for bankruptcy any …" at bounding box center [678, 334] width 720 height 680
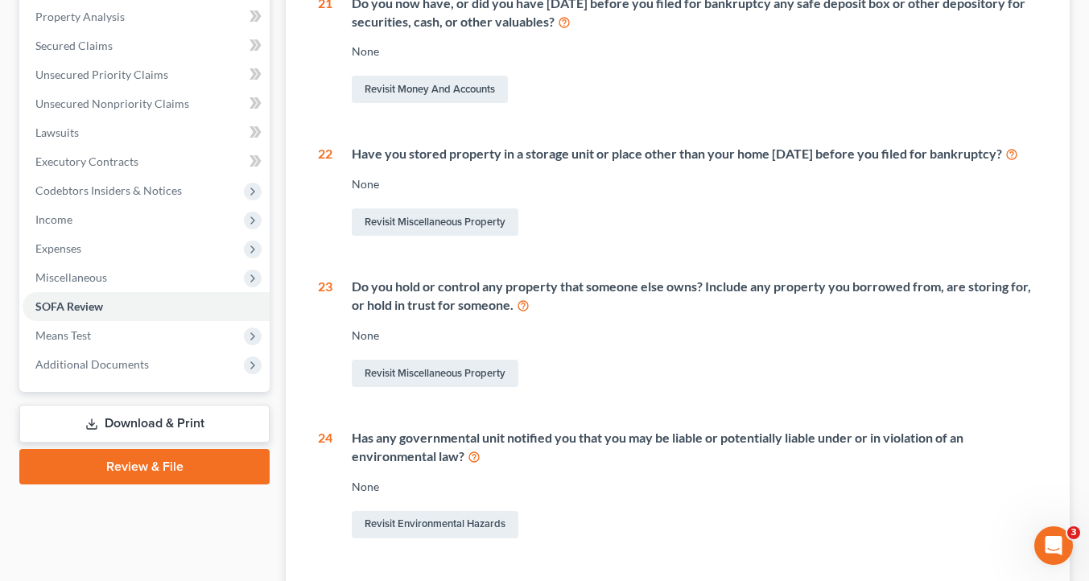
click at [721, 390] on div "Revisit Miscellaneous Property" at bounding box center [695, 374] width 686 height 34
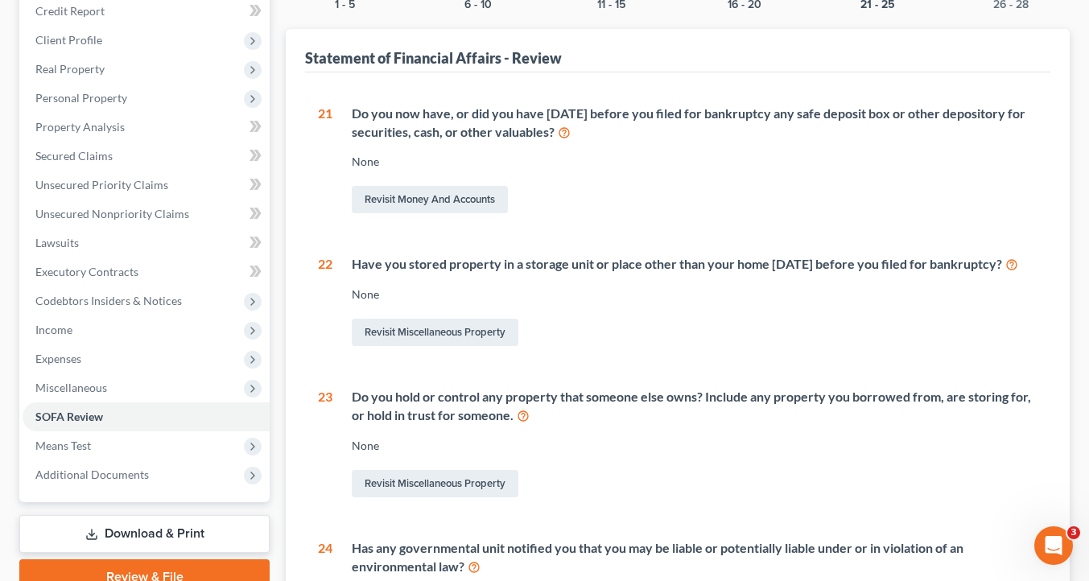
scroll to position [0, 0]
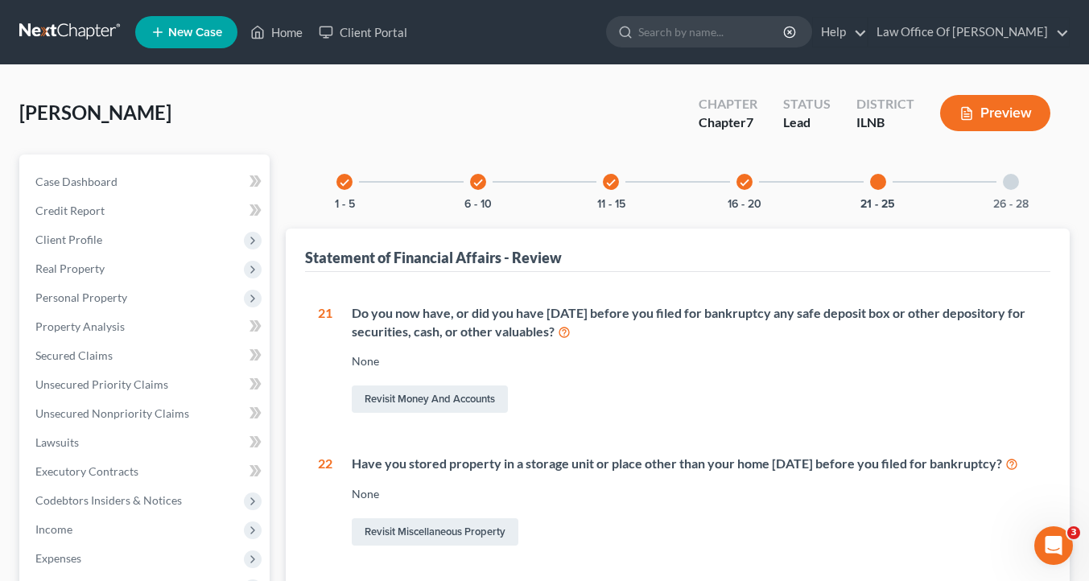
click at [1031, 198] on div "26 - 28" at bounding box center [1011, 182] width 55 height 55
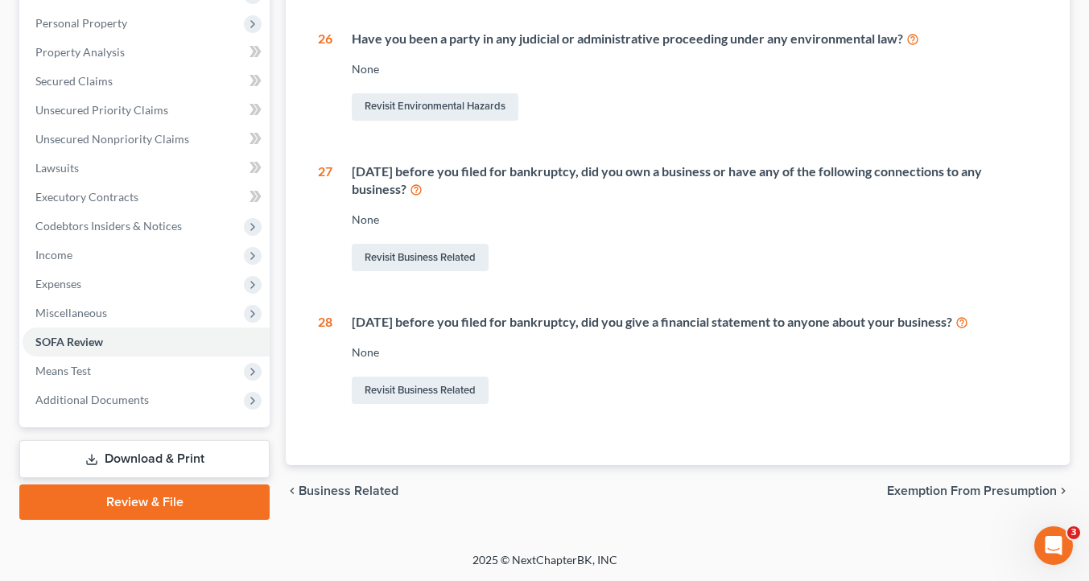
scroll to position [341, 0]
